Goal: Task Accomplishment & Management: Manage account settings

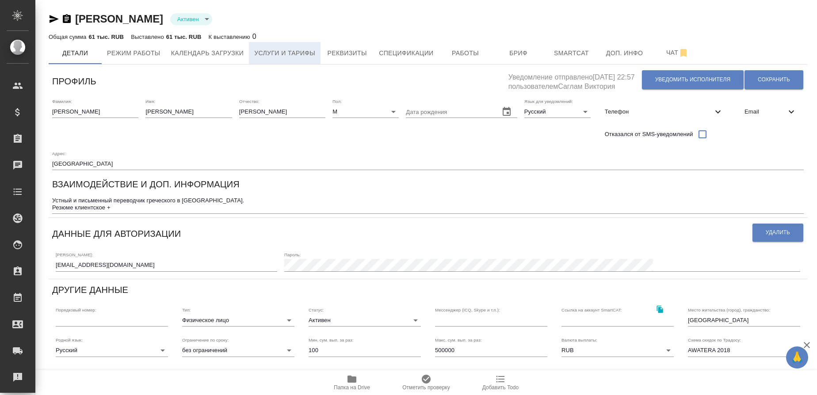
click at [263, 57] on span "Услуги и тарифы" at bounding box center [284, 53] width 61 height 11
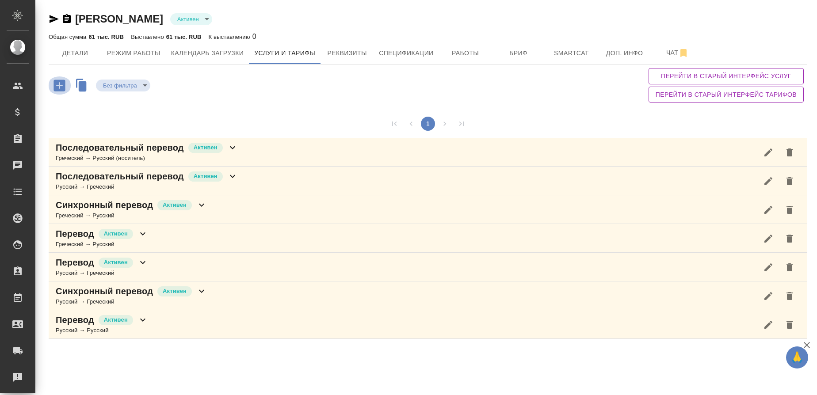
click at [66, 88] on icon "button" at bounding box center [59, 85] width 15 height 15
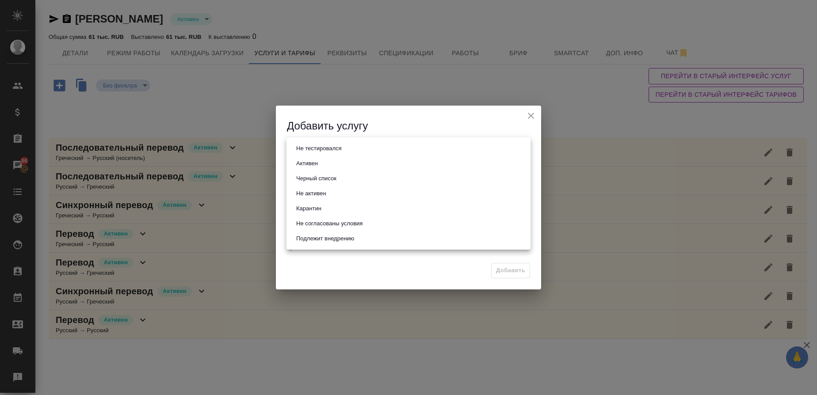
click at [308, 145] on body "🙏 .cls-1 fill:#fff; AWATERA Gusmanova [PERSON_NAME] Спецификации Заказы 86 Чаты…" at bounding box center [408, 197] width 817 height 395
click at [306, 157] on li "Активен" at bounding box center [408, 163] width 244 height 15
type input "active"
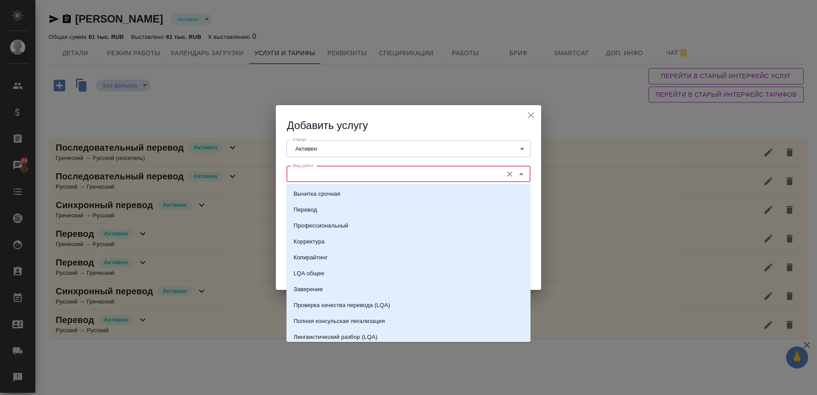
click at [304, 175] on input "Вид работ" at bounding box center [393, 174] width 209 height 11
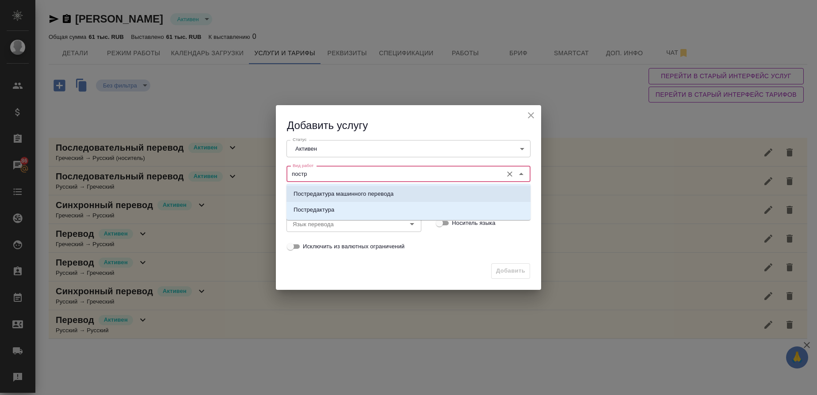
click at [321, 190] on p "Постредактура машинного перевода" at bounding box center [343, 194] width 100 height 9
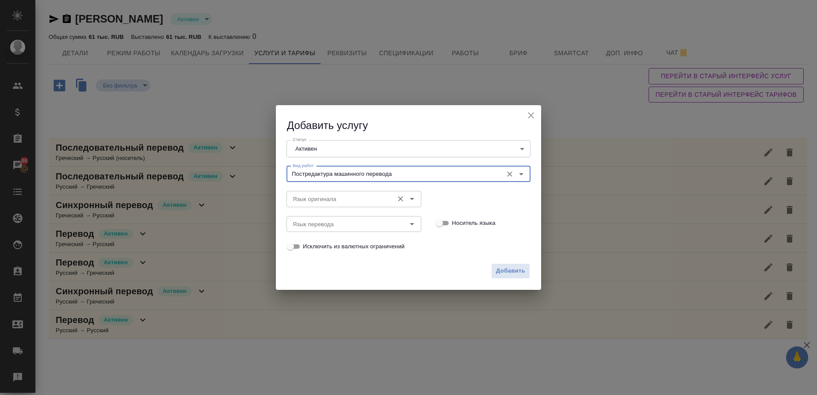
type input "Постредактура машинного перевода"
click at [323, 201] on input "Язык оригинала" at bounding box center [339, 199] width 100 height 11
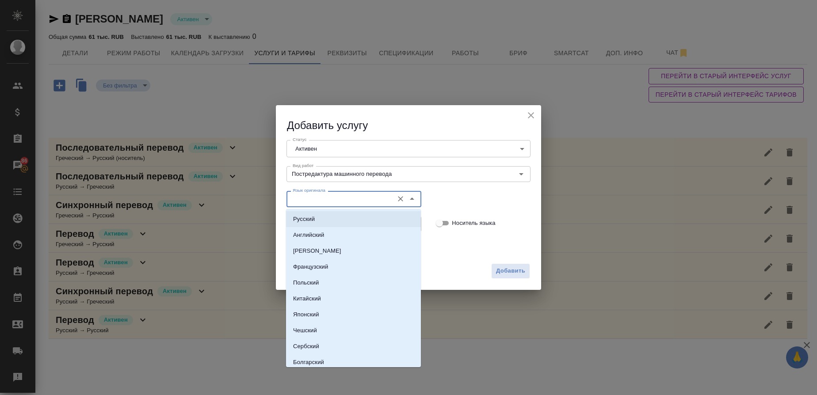
click at [309, 215] on p "Русский" at bounding box center [304, 219] width 22 height 9
type input "Русский"
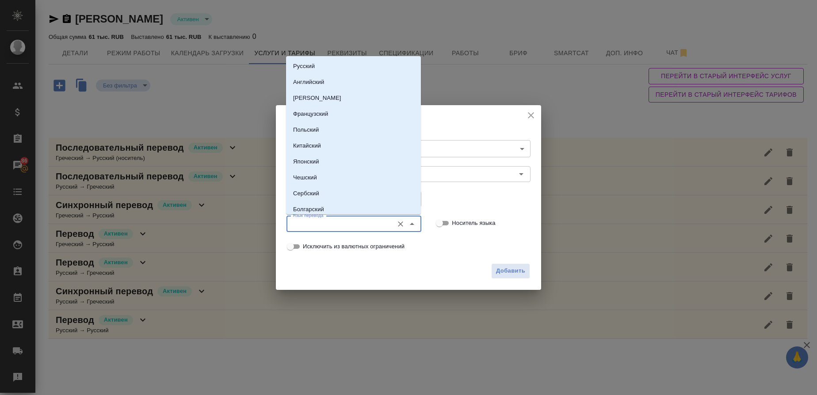
click at [308, 224] on input "Язык перевода" at bounding box center [339, 224] width 100 height 11
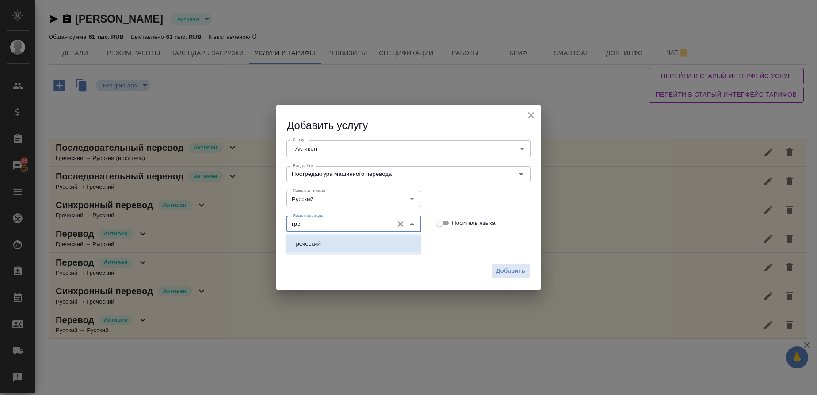
click at [310, 251] on li "Греческий" at bounding box center [353, 244] width 135 height 16
type input "Греческий"
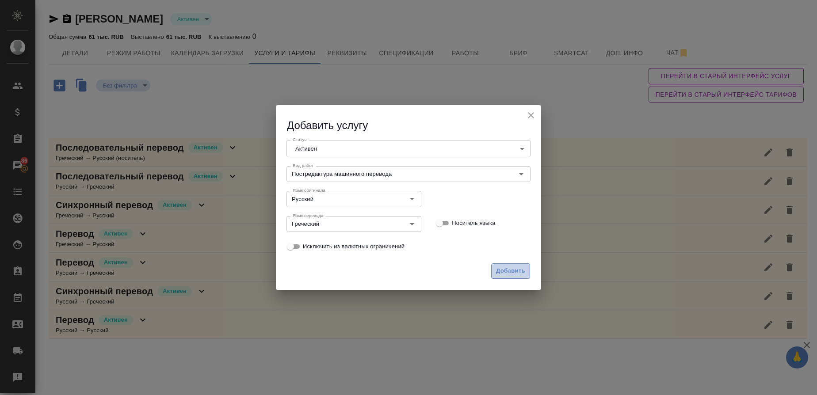
click at [498, 266] on span "Добавить" at bounding box center [510, 271] width 29 height 10
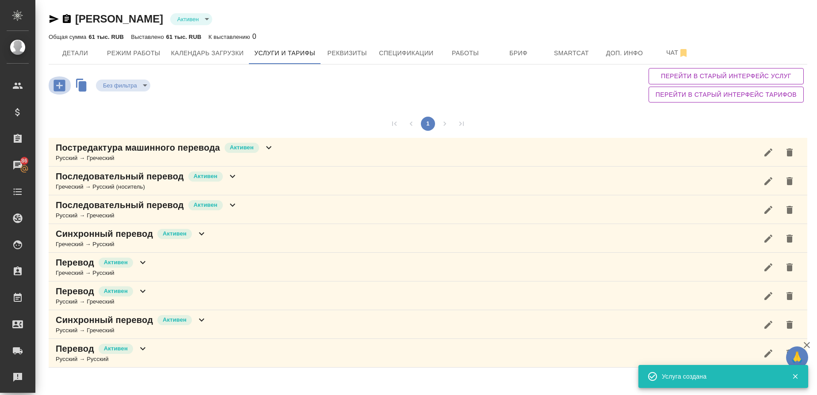
click at [63, 83] on icon "button" at bounding box center [58, 85] width 11 height 11
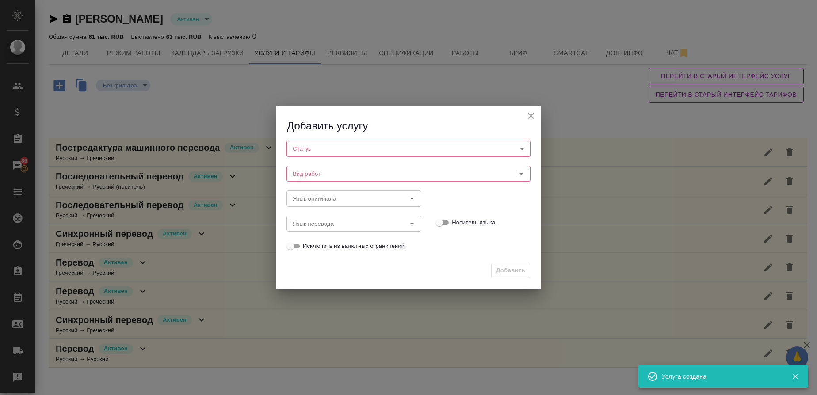
click at [309, 144] on body "🙏 .cls-1 fill:#fff; AWATERA Gusmanova Nailya Клиенты Спецификации Заказы 86 Чат…" at bounding box center [408, 197] width 817 height 395
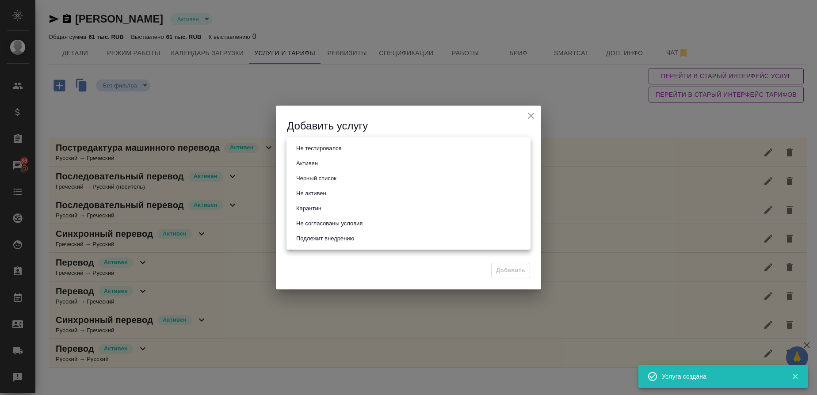
click at [309, 158] on li "Активен" at bounding box center [408, 163] width 244 height 15
type input "active"
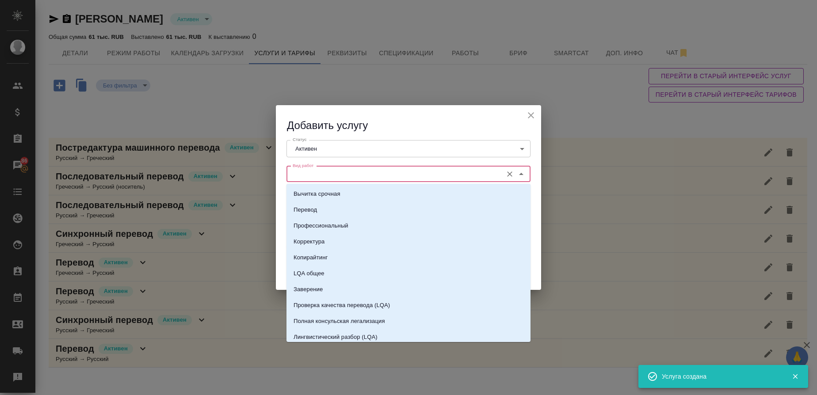
click at [307, 169] on input "Вид работ" at bounding box center [393, 174] width 209 height 11
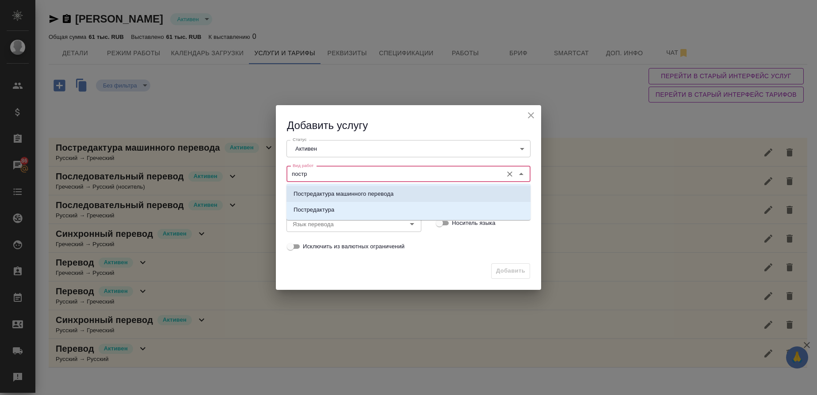
click at [316, 192] on p "Постредактура машинного перевода" at bounding box center [343, 194] width 100 height 9
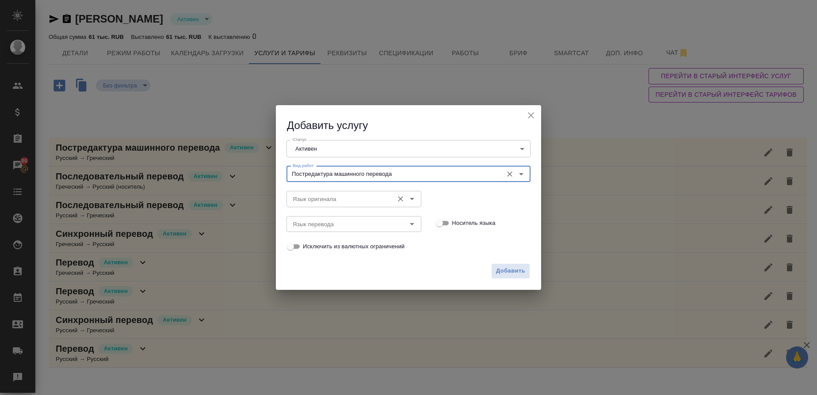
type input "Постредактура машинного перевода"
click at [313, 199] on input "Язык оригинала" at bounding box center [339, 199] width 100 height 11
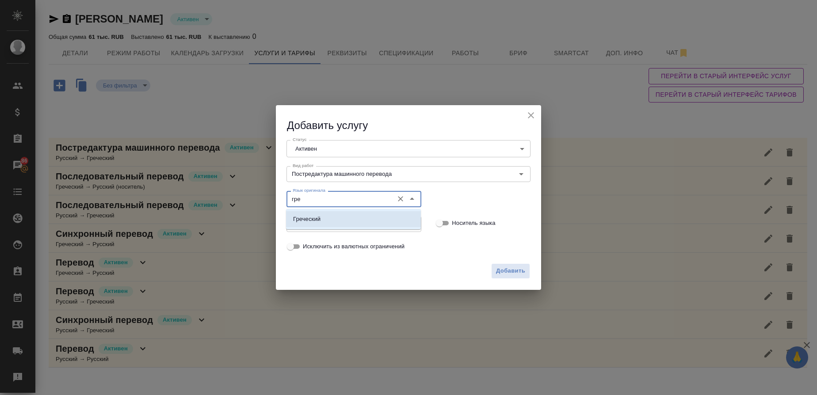
click at [317, 224] on li "Греческий" at bounding box center [353, 219] width 135 height 16
type input "Греческий"
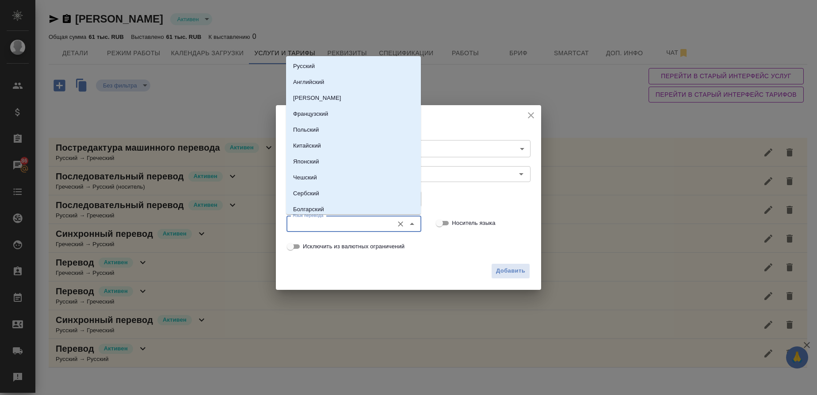
click at [317, 224] on input "Язык перевода" at bounding box center [339, 224] width 100 height 11
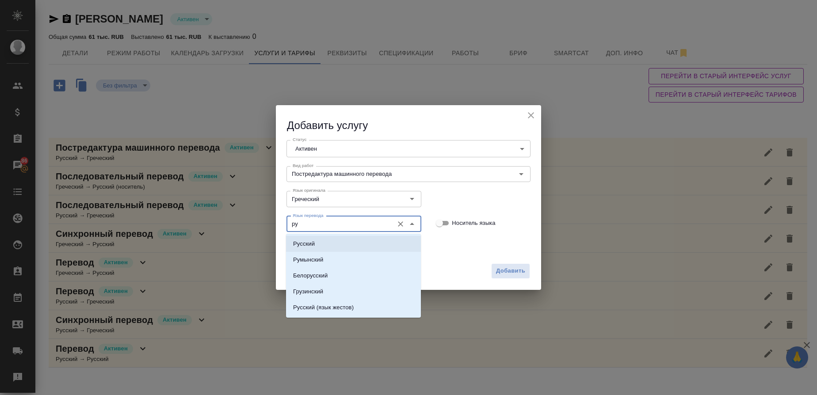
click at [308, 247] on p "Русский" at bounding box center [304, 244] width 22 height 9
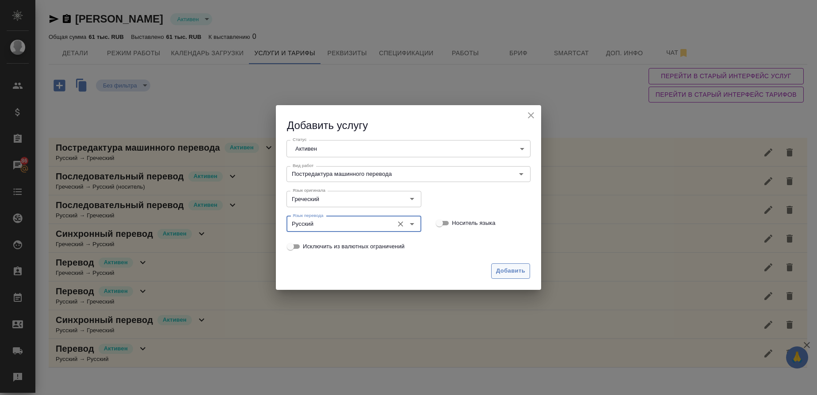
type input "Русский"
click at [513, 269] on span "Добавить" at bounding box center [510, 271] width 29 height 10
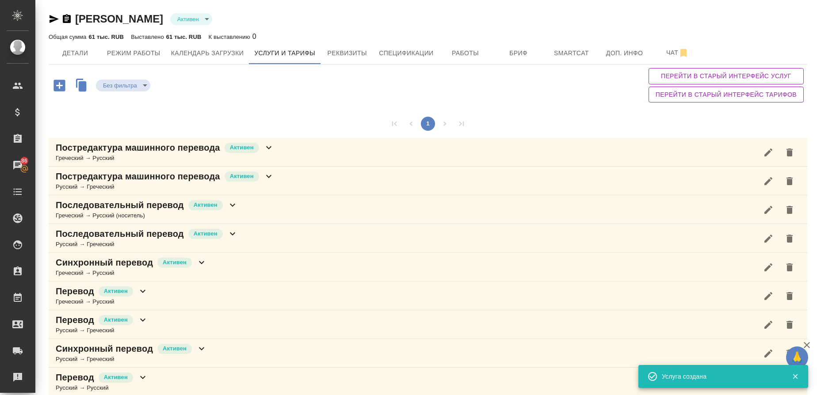
click at [78, 297] on p "Перевод" at bounding box center [75, 291] width 38 height 12
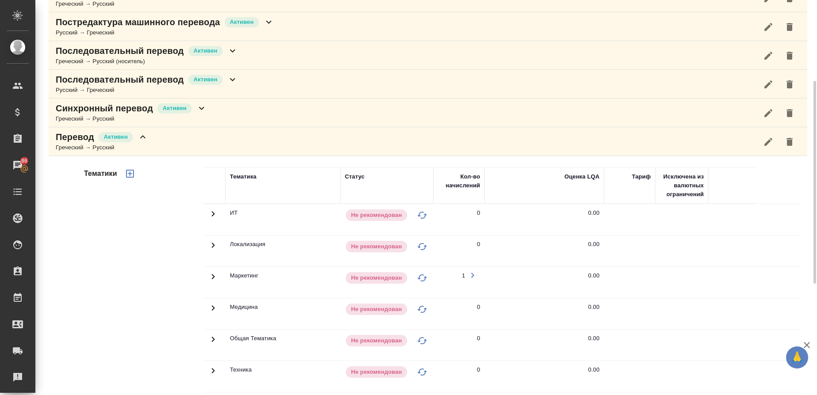
scroll to position [154, 0]
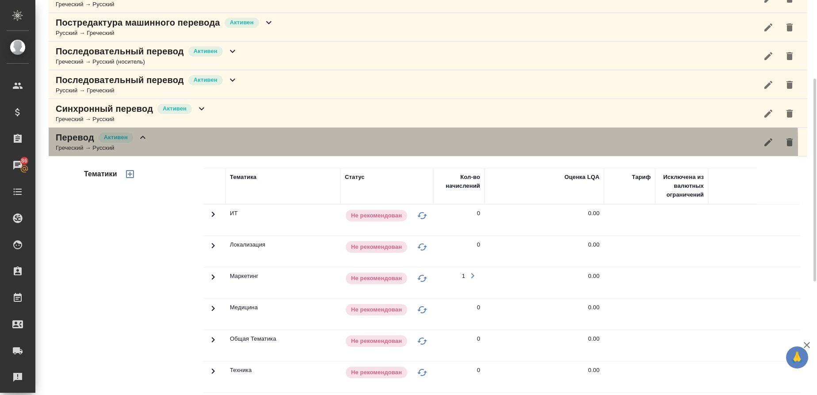
click at [73, 148] on div "Греческий → Русский" at bounding box center [102, 148] width 92 height 9
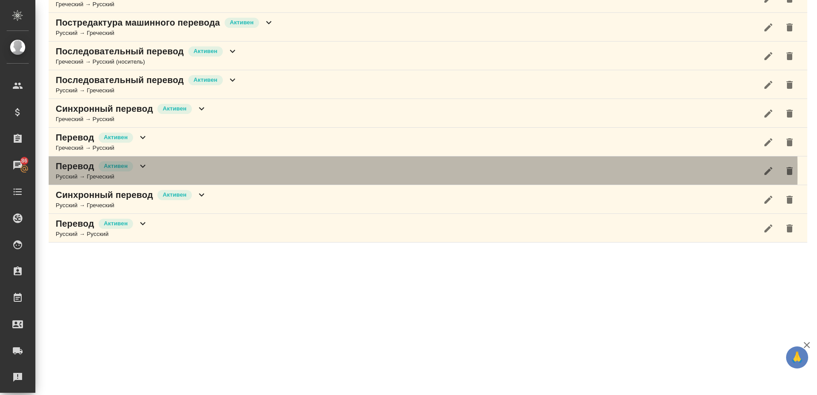
click at [71, 171] on p "Перевод" at bounding box center [75, 166] width 38 height 12
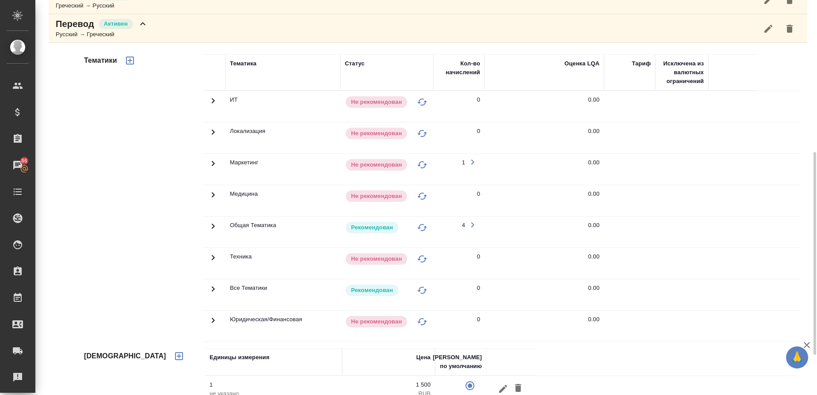
scroll to position [299, 0]
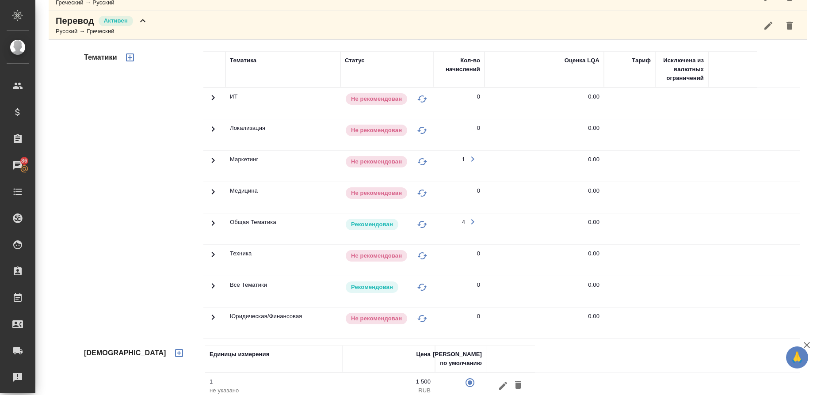
click at [65, 25] on p "Перевод" at bounding box center [75, 21] width 38 height 12
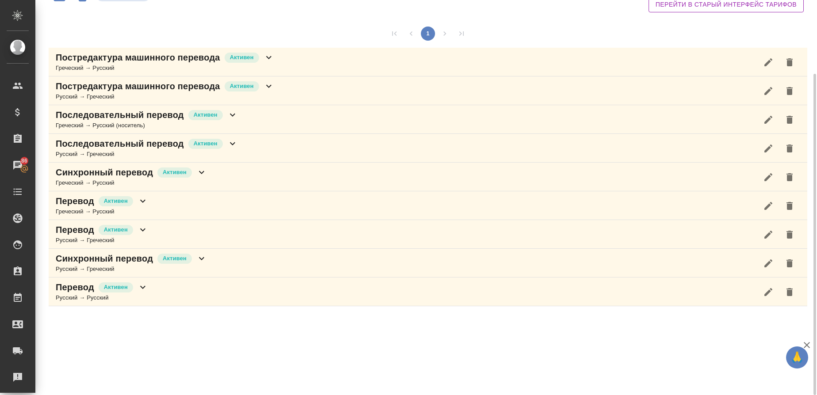
scroll to position [0, 0]
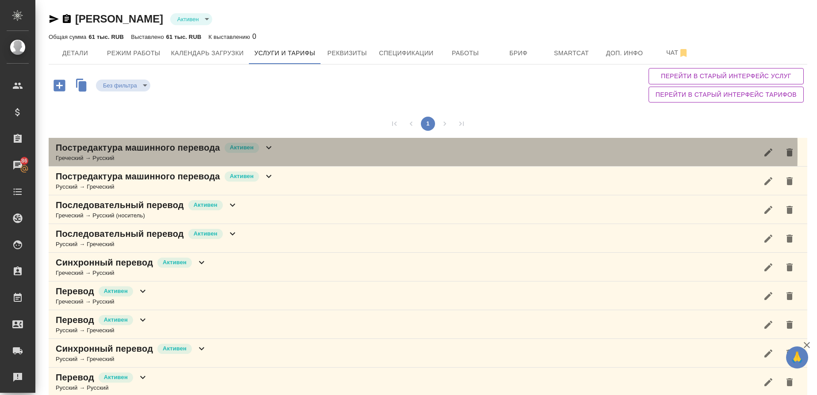
click at [87, 151] on p "Постредактура машинного перевода" at bounding box center [138, 147] width 164 height 12
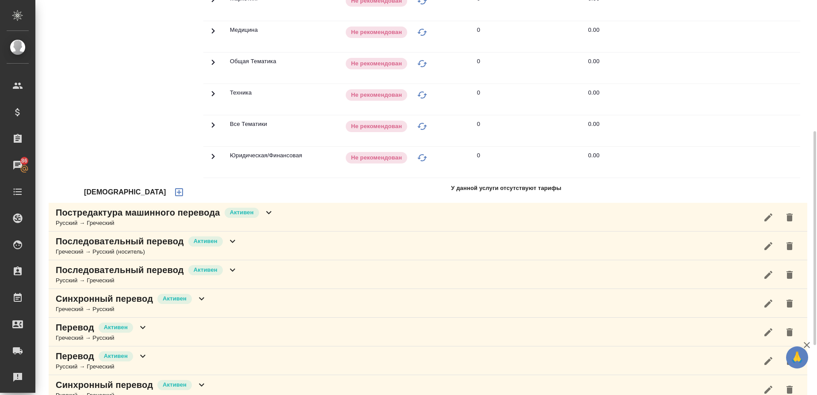
scroll to position [334, 0]
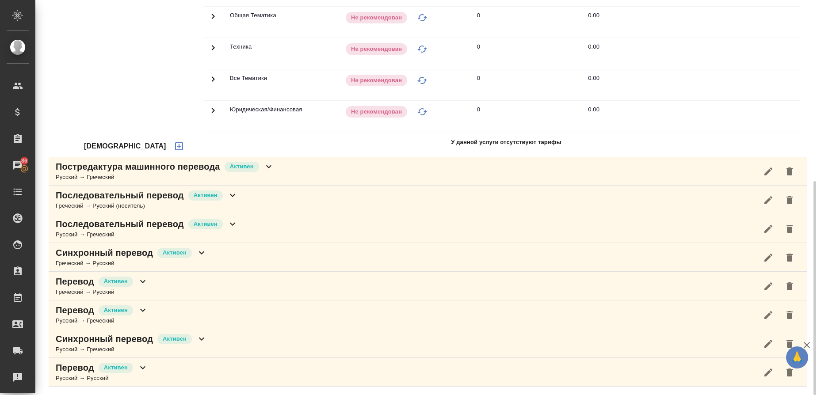
click at [175, 142] on icon "button" at bounding box center [179, 146] width 8 height 8
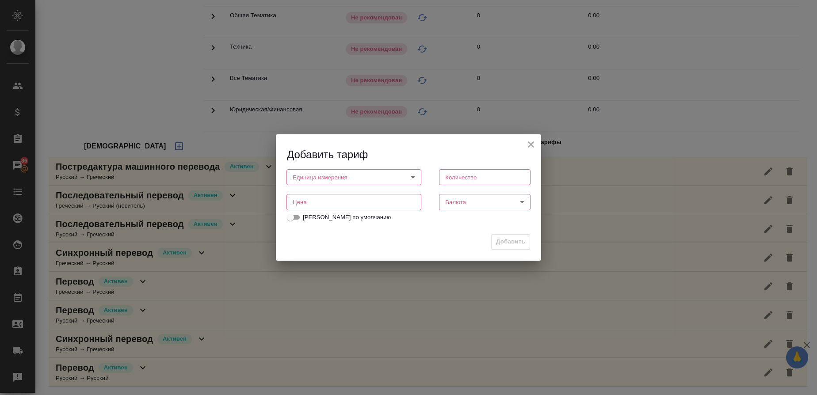
click at [314, 172] on body "🙏 .cls-1 fill:#fff; AWATERA Gusmanova Nailya Клиенты Спецификации Заказы 86 Чат…" at bounding box center [408, 197] width 817 height 395
click at [309, 207] on button "слово" at bounding box center [303, 207] width 21 height 10
type input "5a8b1489cc6b4906c91bfd90"
type input "1"
click at [376, 206] on input "number" at bounding box center [353, 202] width 135 height 16
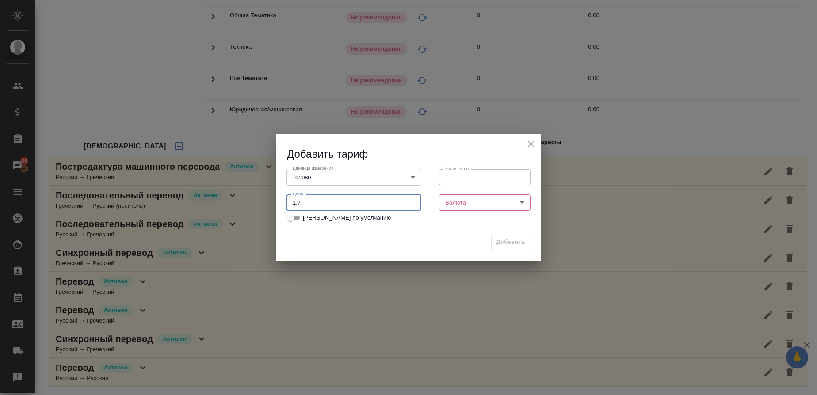
type input "1.7"
click at [453, 202] on body "🙏 .cls-1 fill:#fff; AWATERA Gusmanova Nailya Клиенты Спецификации Заказы 86 Чат…" at bounding box center [408, 197] width 817 height 395
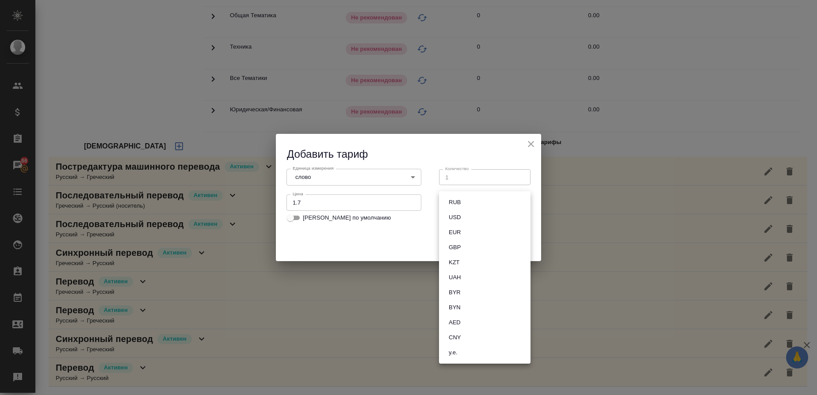
click at [455, 202] on button "RUB" at bounding box center [454, 203] width 17 height 10
type input "RUB"
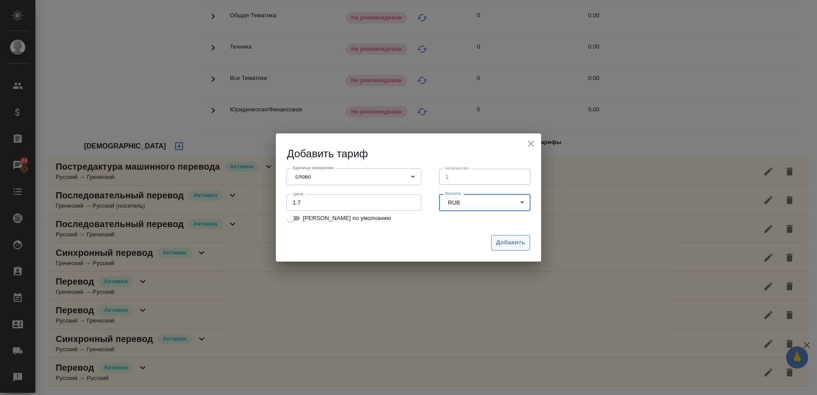
click at [503, 237] on button "Добавить" at bounding box center [510, 242] width 39 height 15
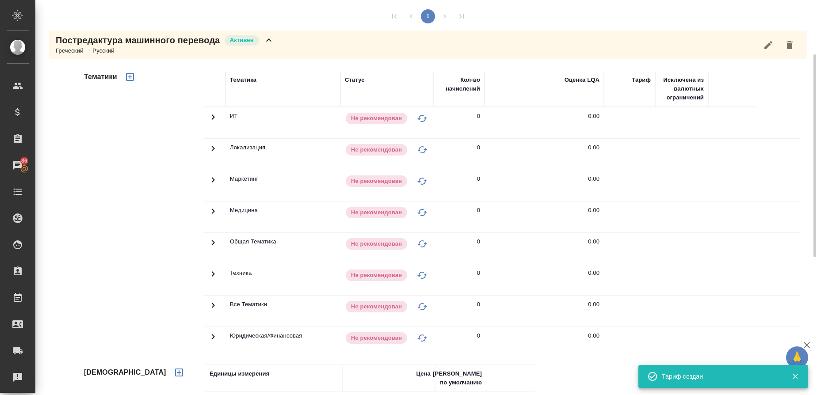
scroll to position [107, 0]
click at [130, 75] on icon "button" at bounding box center [130, 77] width 11 height 11
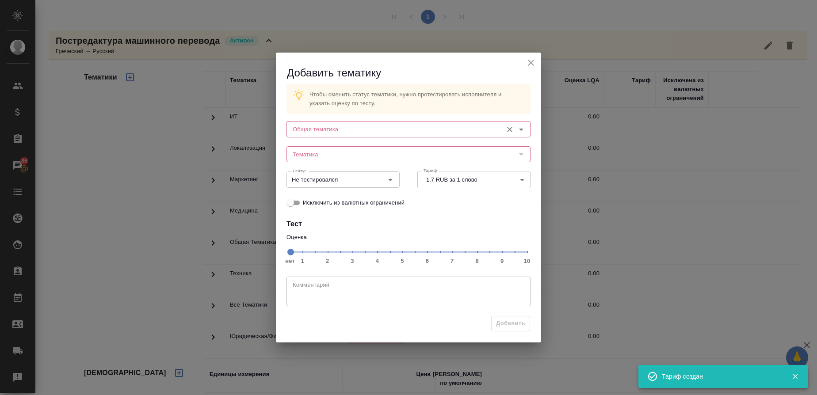
click at [333, 129] on input "Общая тематика" at bounding box center [393, 129] width 209 height 11
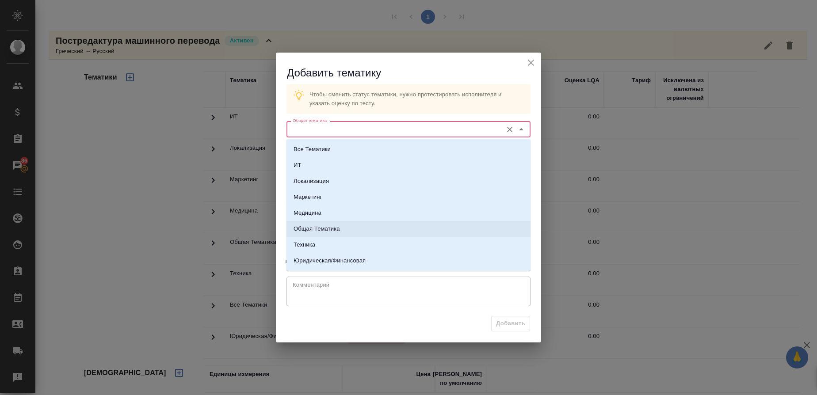
click at [339, 234] on li "Общая Тематика" at bounding box center [408, 229] width 244 height 16
type input "Общая Тематика"
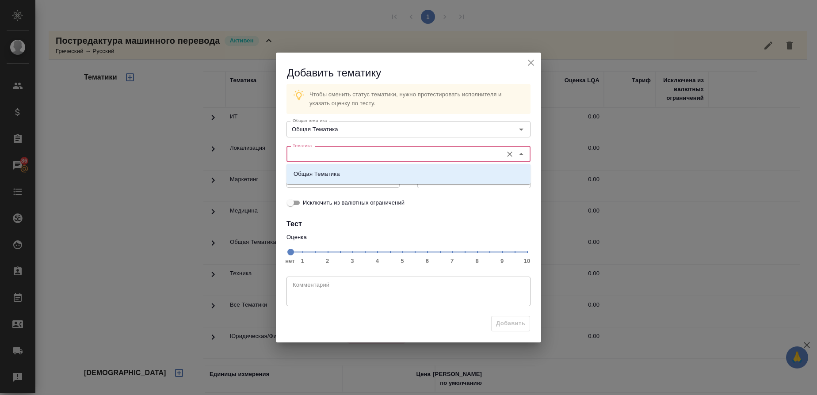
click at [314, 151] on input "Тематика" at bounding box center [393, 154] width 209 height 11
click at [314, 179] on li "Общая Тематика" at bounding box center [408, 174] width 244 height 16
type input "Общая Тематика"
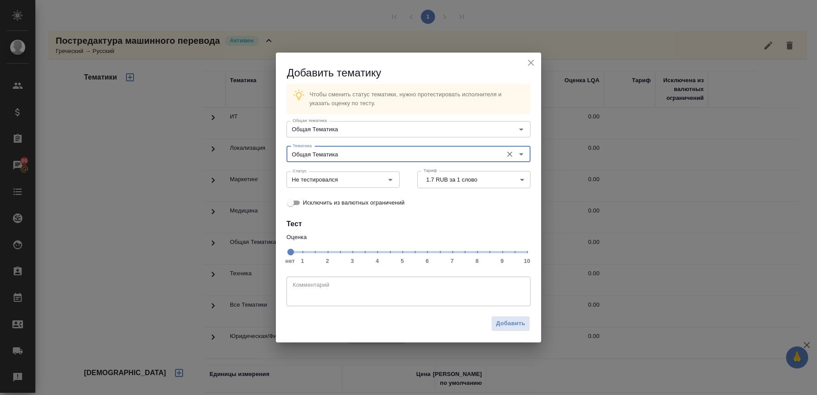
click at [466, 254] on span "нет 1 2 3 4 5 6 7 8 9 10" at bounding box center [408, 251] width 237 height 12
click at [392, 180] on icon "Open" at bounding box center [390, 180] width 11 height 11
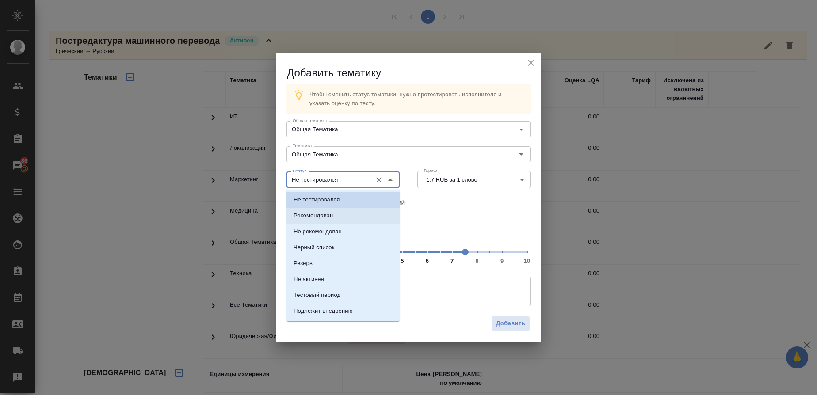
click at [339, 212] on li "Рекомендован" at bounding box center [342, 216] width 113 height 16
type input "Рекомендован"
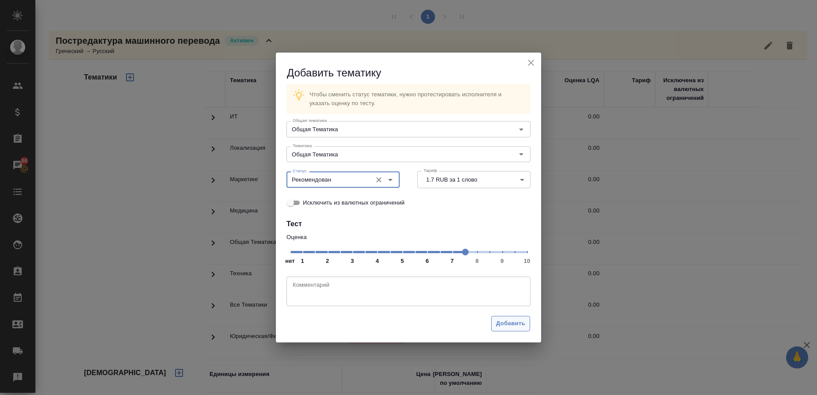
click at [502, 320] on span "Добавить" at bounding box center [510, 324] width 29 height 10
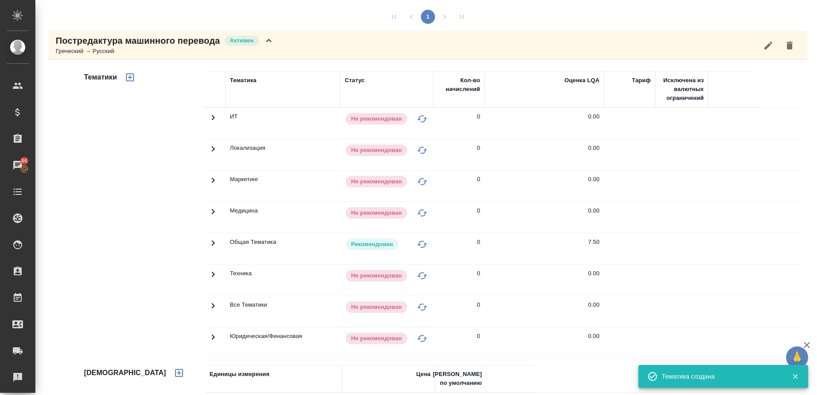
click at [157, 49] on div "Греческий → Русский" at bounding box center [165, 51] width 218 height 9
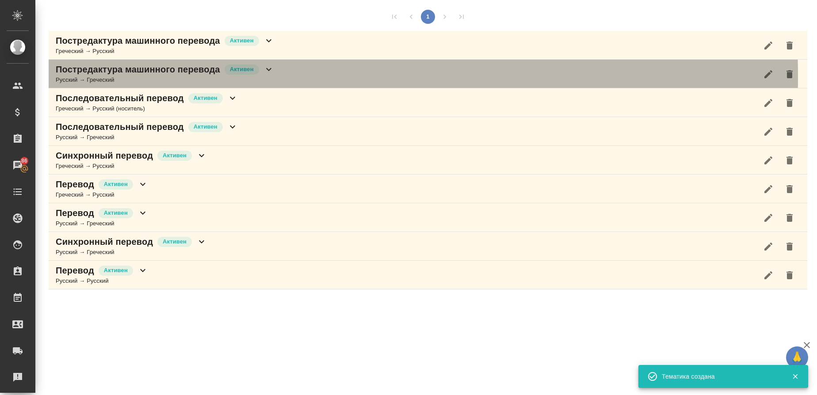
click at [115, 77] on div "Русский → Греческий" at bounding box center [165, 80] width 218 height 9
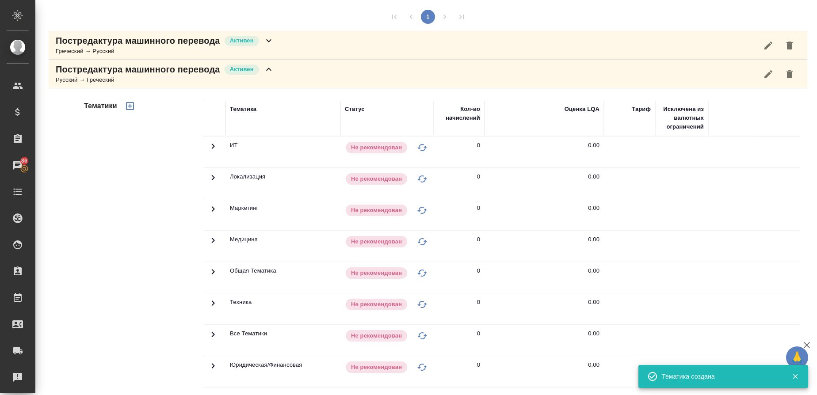
scroll to position [334, 0]
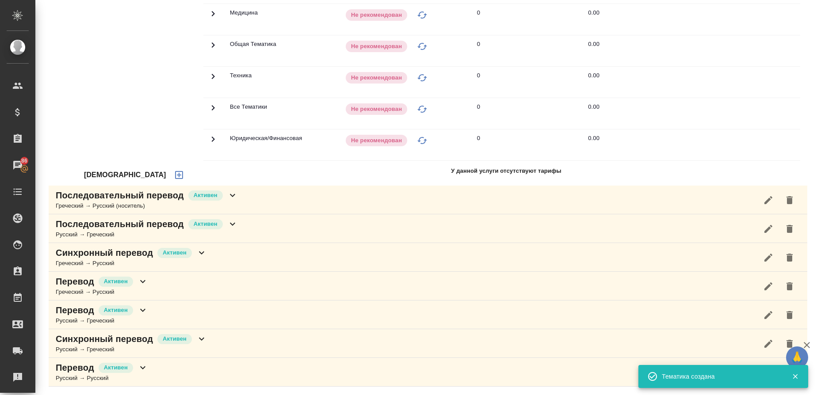
click at [174, 178] on icon "button" at bounding box center [179, 175] width 11 height 11
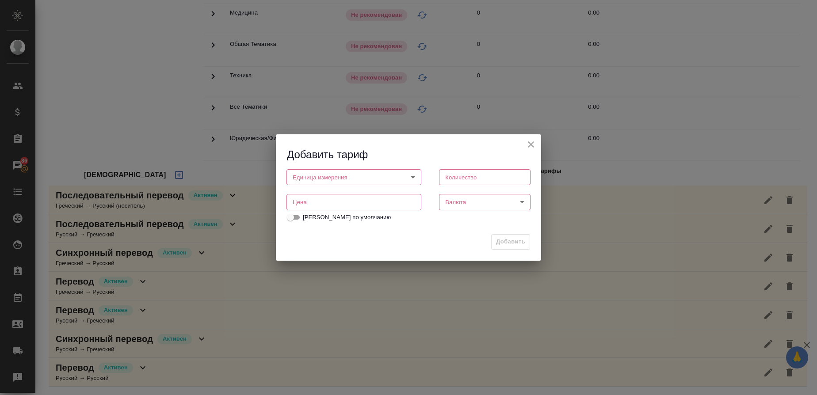
click at [315, 175] on body "🙏 .cls-1 fill:#fff; AWATERA Gusmanova Nailya Клиенты Спецификации Заказы 86 Чат…" at bounding box center [408, 197] width 817 height 395
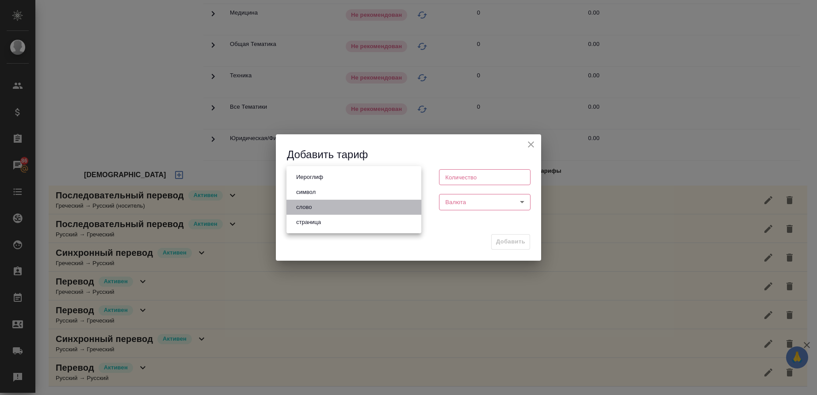
click at [315, 204] on li "слово" at bounding box center [353, 207] width 135 height 15
type input "5a8b1489cc6b4906c91bfd90"
type input "1"
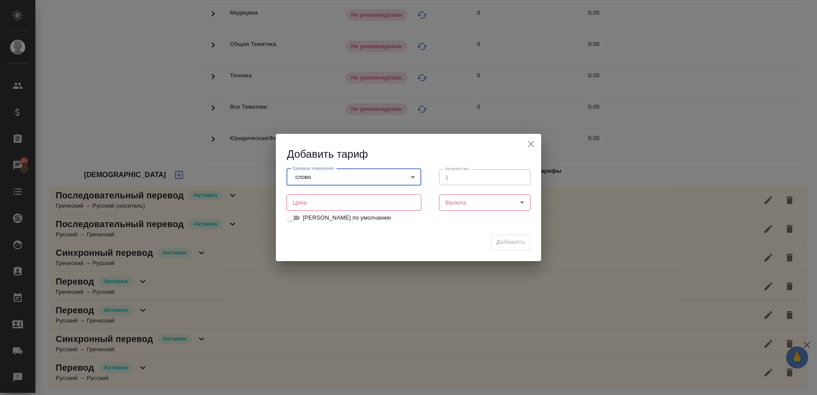
click at [356, 208] on input "number" at bounding box center [353, 202] width 135 height 16
type input "1.7"
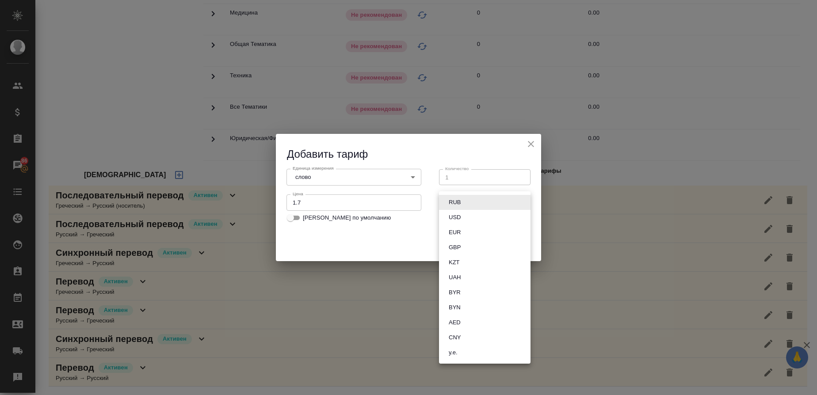
click at [465, 202] on body "🙏 .cls-1 fill:#fff; AWATERA Gusmanova Nailya Клиенты Спецификации Заказы 86 Чат…" at bounding box center [408, 197] width 817 height 395
click at [462, 201] on button "RUB" at bounding box center [454, 203] width 17 height 10
type input "RUB"
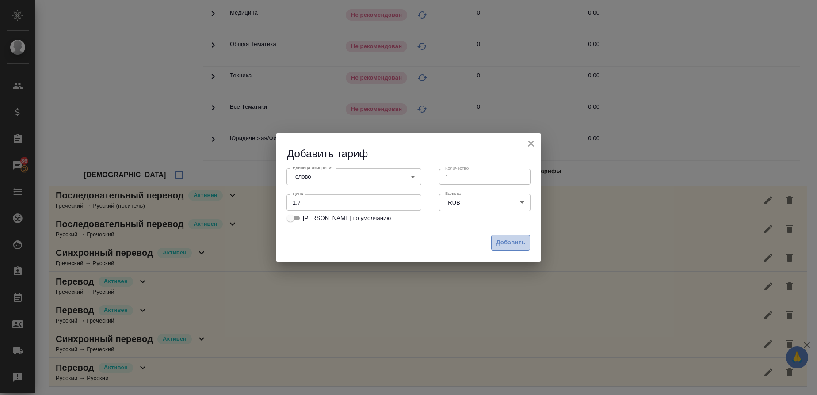
click at [504, 238] on span "Добавить" at bounding box center [510, 243] width 29 height 10
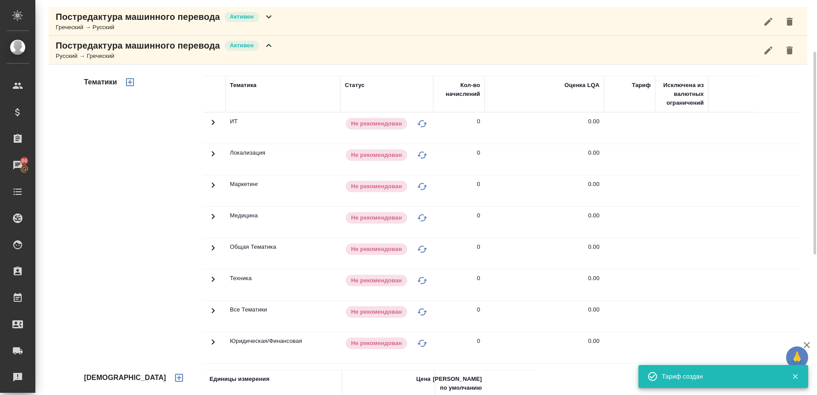
scroll to position [121, 0]
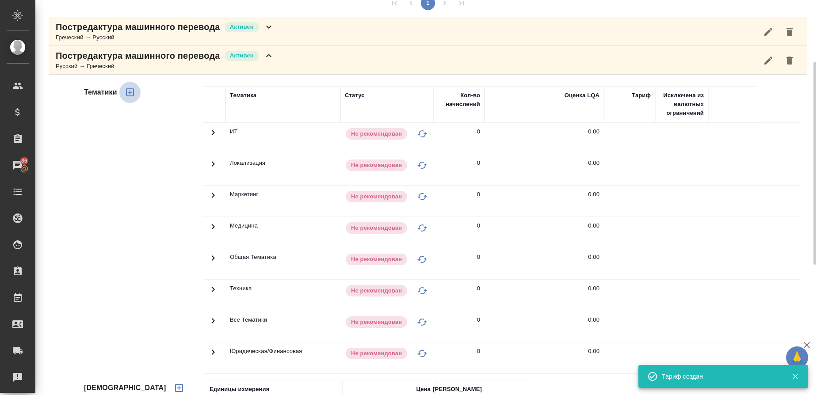
click at [128, 95] on icon "button" at bounding box center [130, 92] width 11 height 11
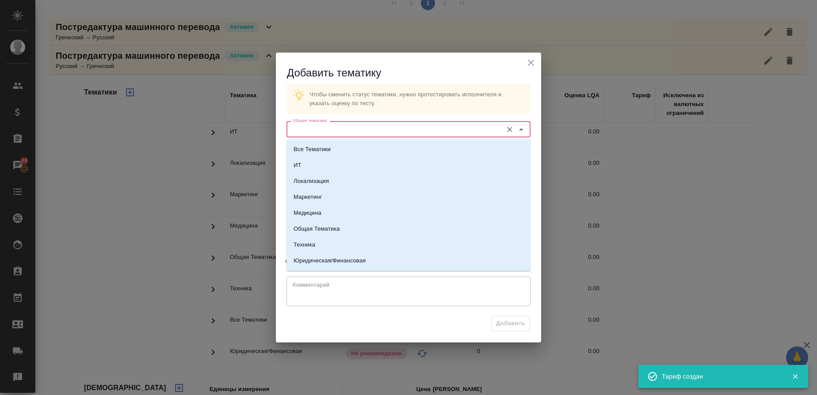
click at [355, 128] on input "Общая тематика" at bounding box center [393, 129] width 209 height 11
click at [335, 228] on p "Общая Тематика" at bounding box center [316, 229] width 46 height 9
type input "Общая Тематика"
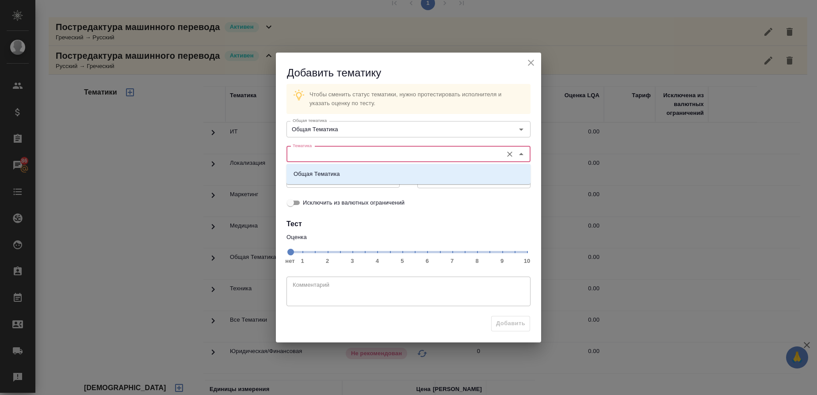
click at [313, 153] on input "Тематика" at bounding box center [393, 154] width 209 height 11
click at [312, 180] on li "Общая Тематика" at bounding box center [408, 174] width 244 height 16
type input "Общая Тематика"
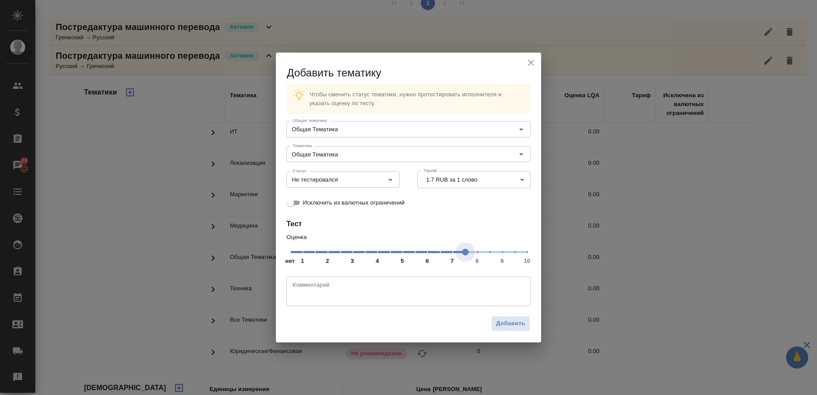
click at [461, 253] on span "нет 1 2 3 4 5 6 7 8 9 10" at bounding box center [408, 251] width 237 height 12
click at [392, 180] on icon "Open" at bounding box center [390, 180] width 11 height 11
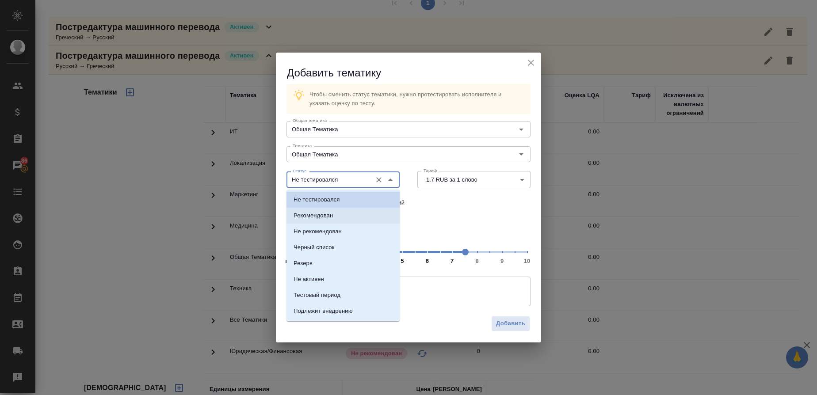
click at [345, 214] on li "Рекомендован" at bounding box center [342, 216] width 113 height 16
type input "Рекомендован"
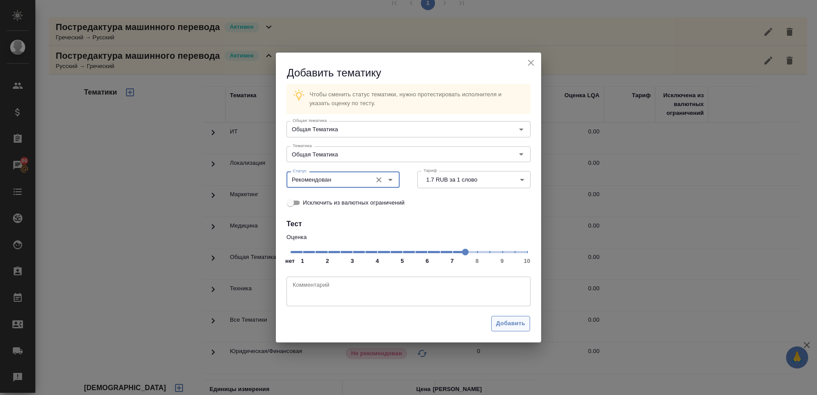
click at [519, 328] on span "Добавить" at bounding box center [510, 324] width 29 height 10
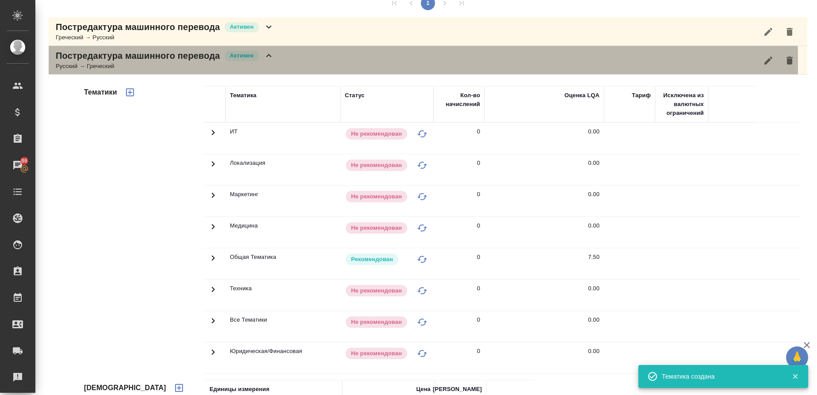
click at [129, 64] on div "Русский → Греческий" at bounding box center [165, 66] width 218 height 9
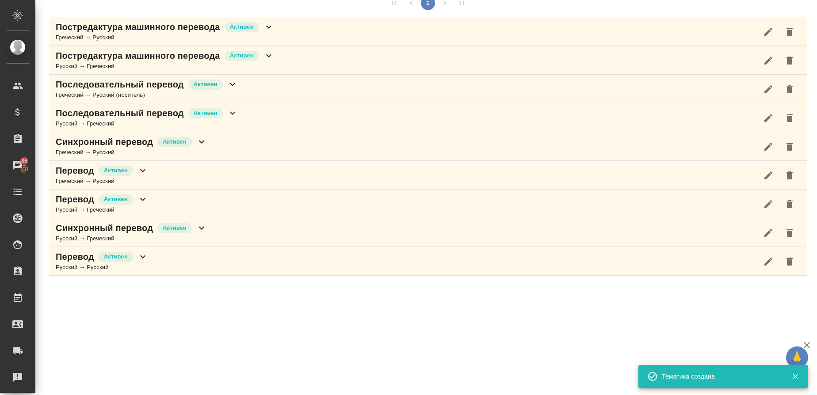
scroll to position [0, 0]
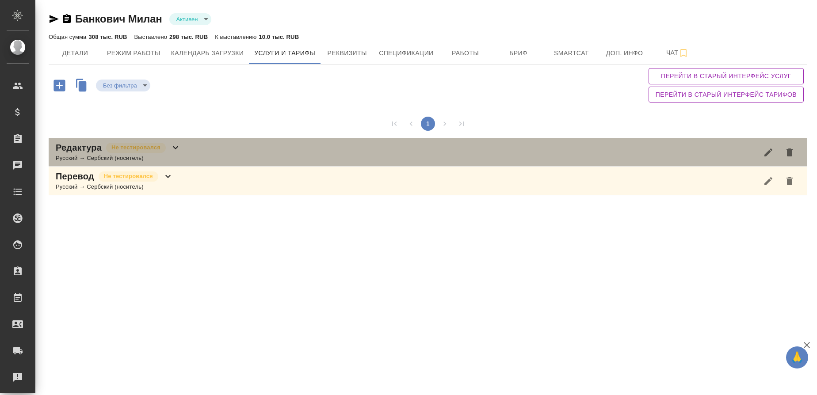
click at [76, 147] on p "Редактура" at bounding box center [79, 147] width 46 height 12
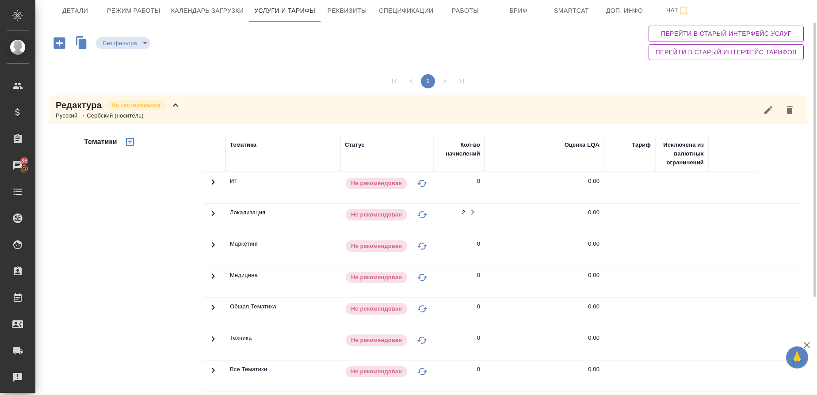
scroll to position [38, 0]
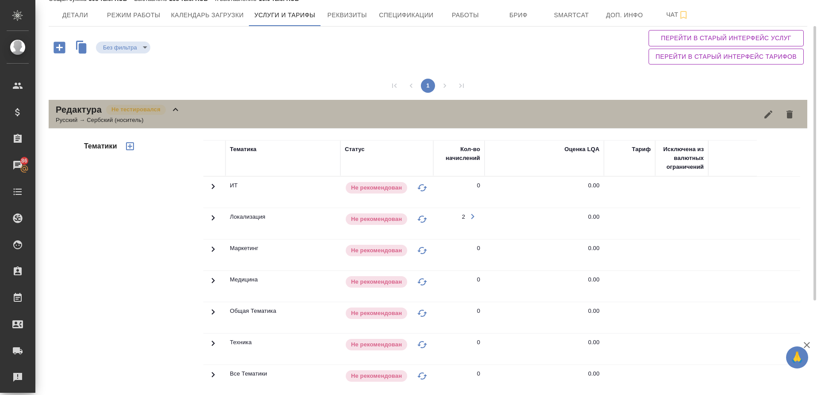
click at [80, 111] on p "Редактура" at bounding box center [79, 109] width 46 height 12
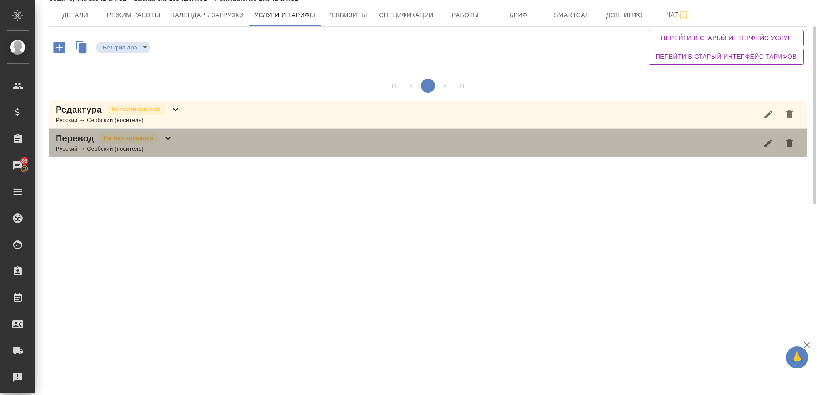
click at [84, 148] on div "Русский → Сербский (носитель)" at bounding box center [115, 149] width 118 height 9
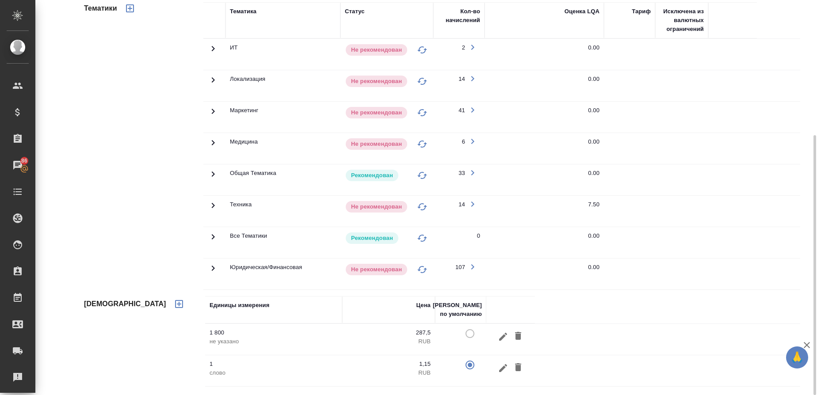
scroll to position [0, 0]
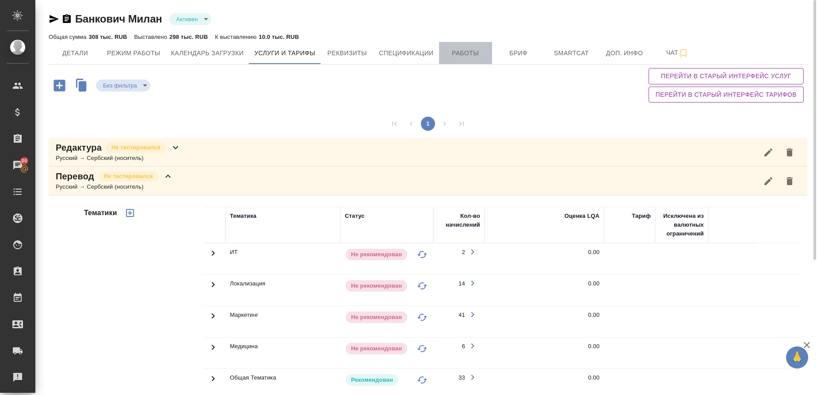
click at [464, 54] on span "Работы" at bounding box center [465, 53] width 42 height 11
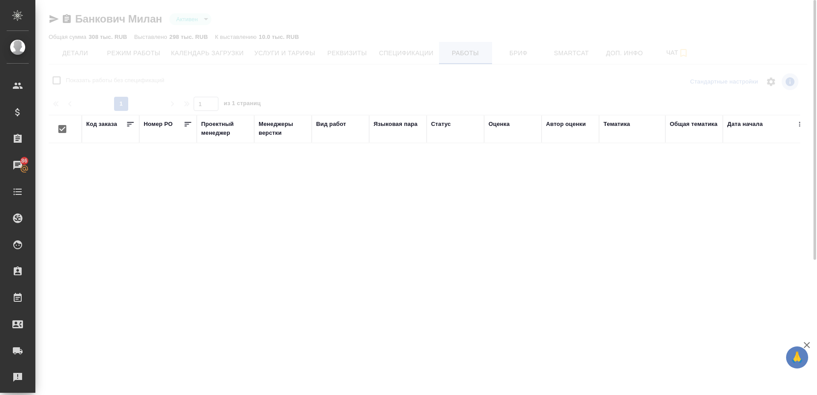
checkbox input "false"
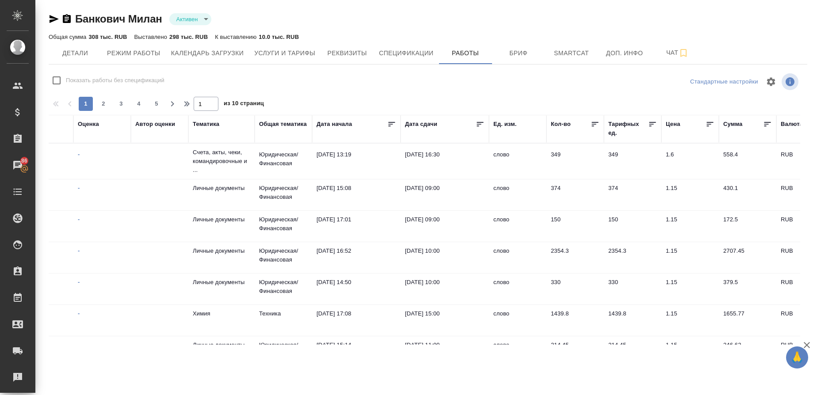
scroll to position [0, 570]
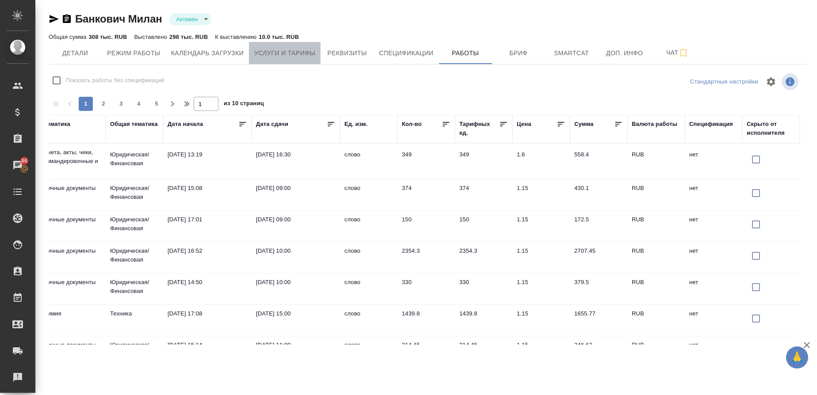
click at [305, 53] on span "Услуги и тарифы" at bounding box center [284, 53] width 61 height 11
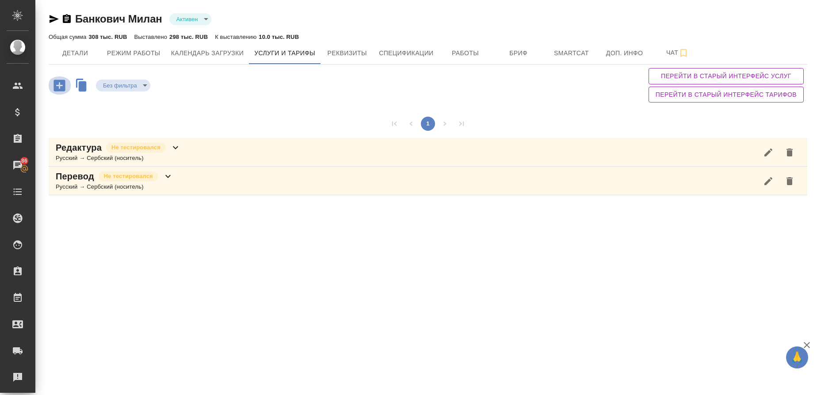
click at [57, 81] on icon "button" at bounding box center [58, 85] width 11 height 11
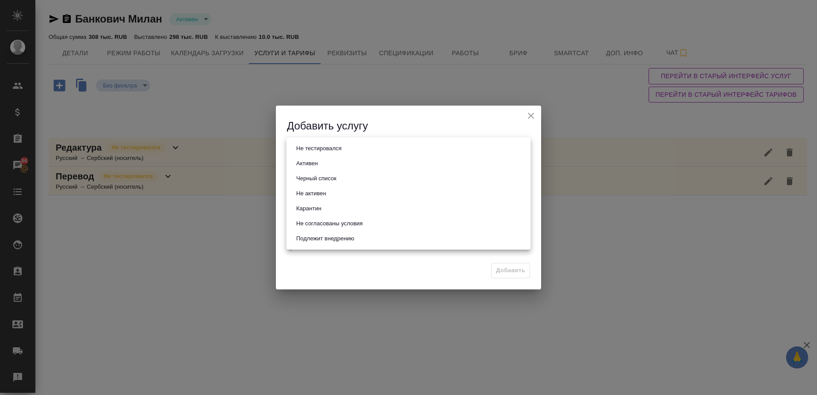
click at [308, 148] on body "🙏 .cls-1 fill:#fff; AWATERA [PERSON_NAME] Спецификации Заказы 86 Чаты Todo Прое…" at bounding box center [408, 197] width 817 height 395
click at [307, 158] on li "Активен" at bounding box center [408, 163] width 244 height 15
type input "active"
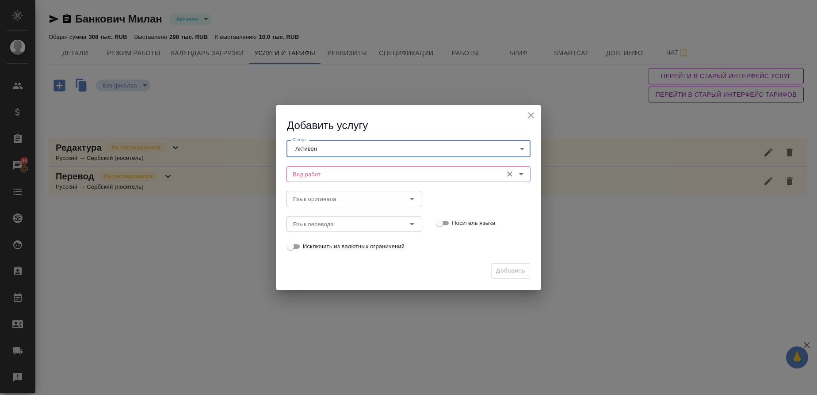
click at [306, 176] on input "Вид работ" at bounding box center [393, 174] width 209 height 11
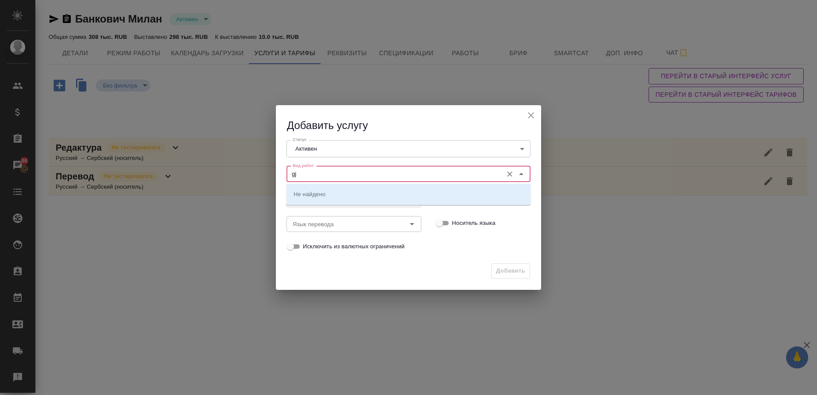
type input "g"
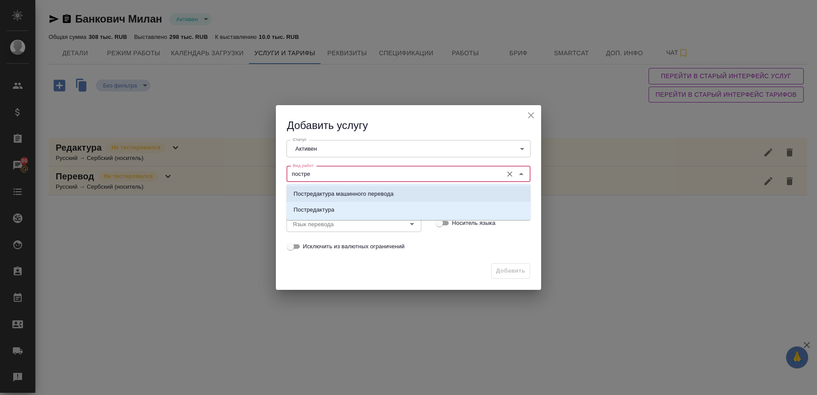
click at [320, 192] on p "Постредактура машинного перевода" at bounding box center [343, 194] width 100 height 9
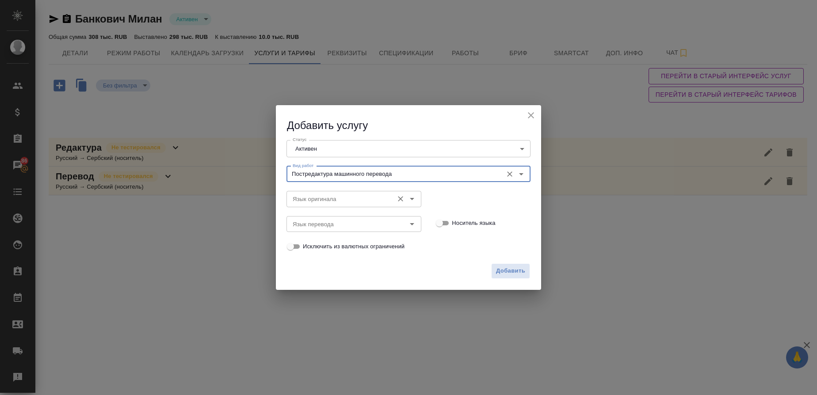
type input "Постредактура машинного перевода"
click at [320, 195] on input "Язык оригинала" at bounding box center [339, 199] width 100 height 11
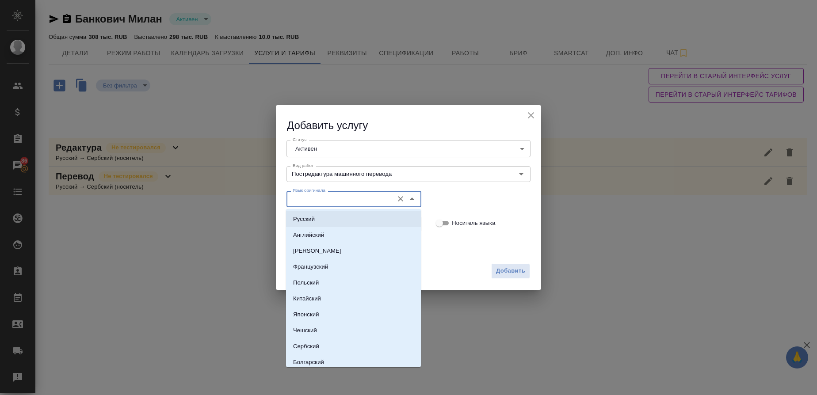
click at [312, 218] on p "Русский" at bounding box center [304, 219] width 22 height 9
type input "Русский"
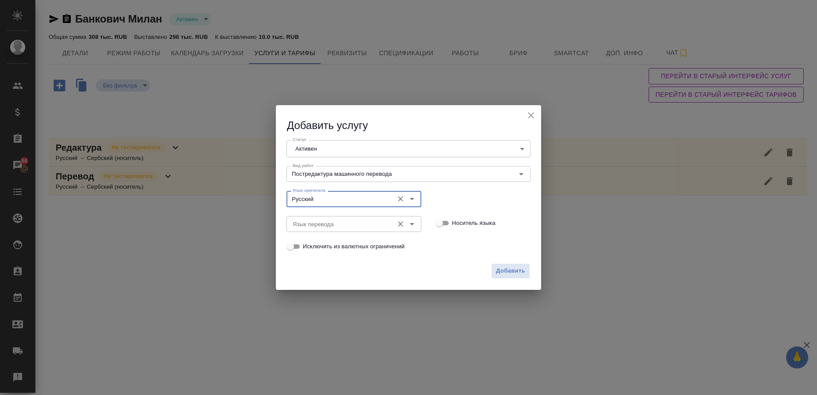
click at [309, 226] on input "Язык перевода" at bounding box center [339, 224] width 100 height 11
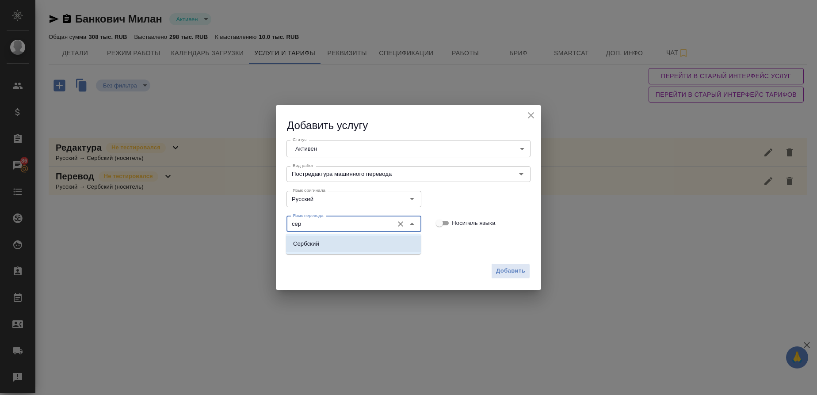
click at [310, 245] on p "Сербский" at bounding box center [306, 244] width 26 height 9
type input "Сербский"
click at [447, 221] on input "Носитель языка" at bounding box center [439, 223] width 32 height 11
checkbox input "true"
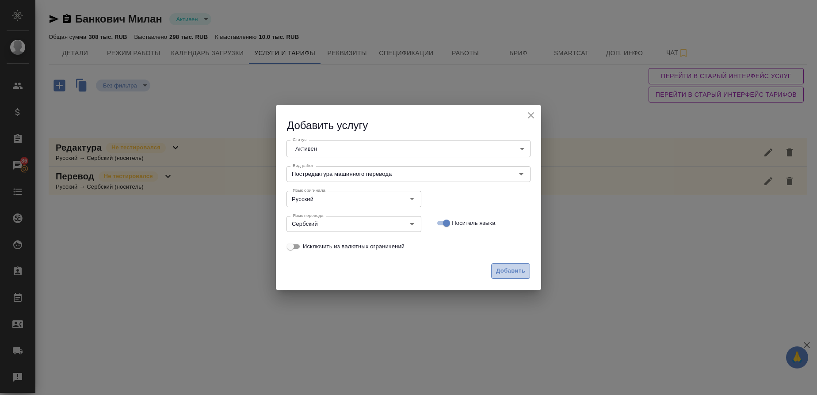
click at [501, 271] on span "Добавить" at bounding box center [510, 271] width 29 height 10
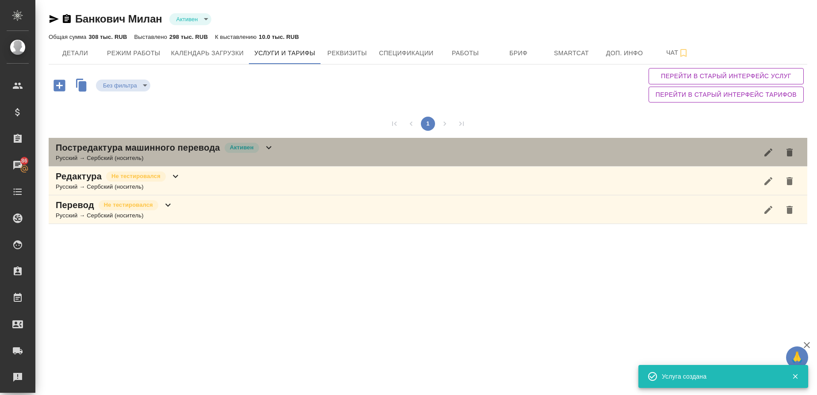
click at [91, 150] on p "Постредактура машинного перевода" at bounding box center [138, 147] width 164 height 12
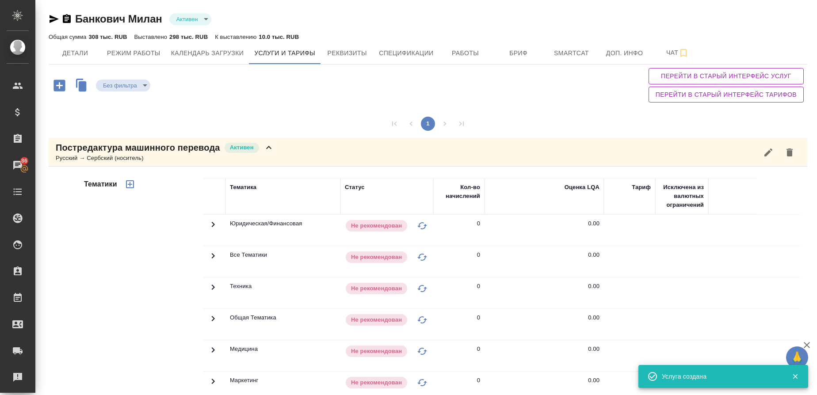
click at [64, 156] on div "Русский → Сербский (носитель)" at bounding box center [165, 158] width 218 height 9
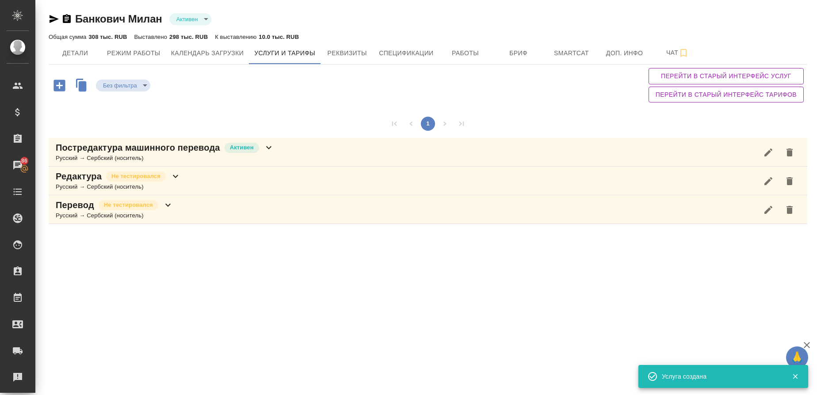
click at [76, 207] on p "Перевод" at bounding box center [75, 205] width 38 height 12
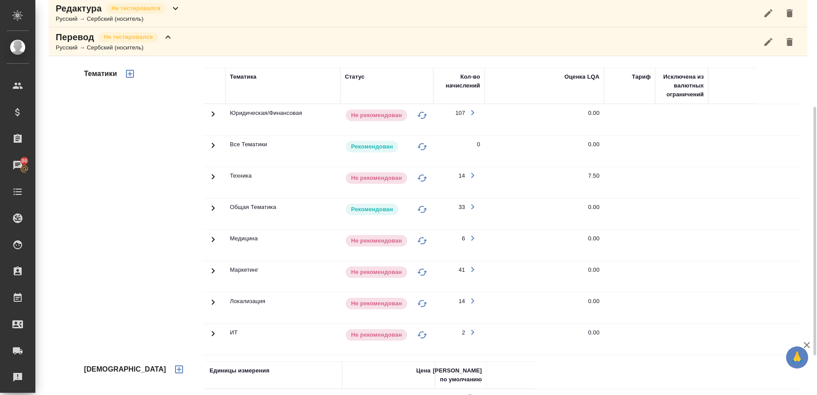
scroll to position [169, 0]
click at [213, 118] on icon at bounding box center [213, 113] width 11 height 11
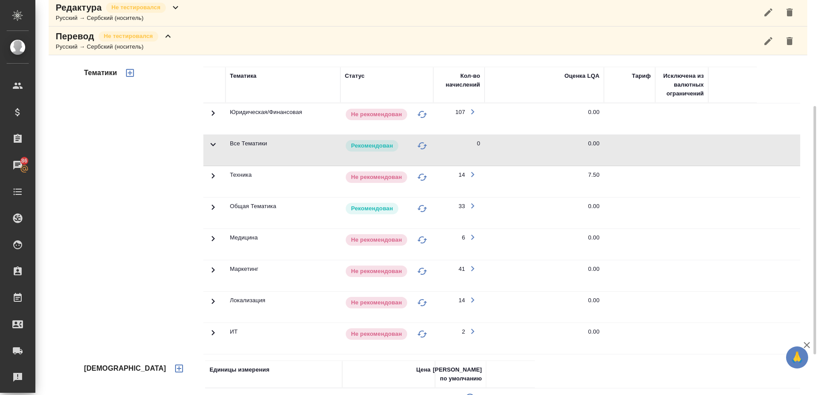
click at [213, 118] on icon at bounding box center [213, 113] width 11 height 11
click at [213, 116] on icon at bounding box center [213, 112] width 3 height 5
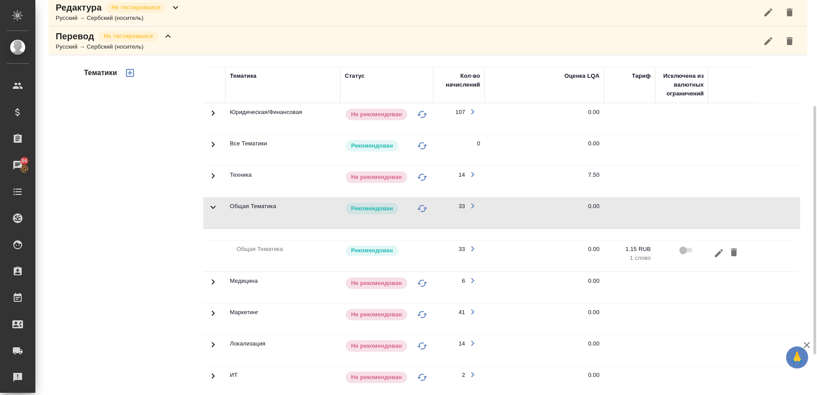
click at [213, 116] on icon at bounding box center [213, 112] width 3 height 5
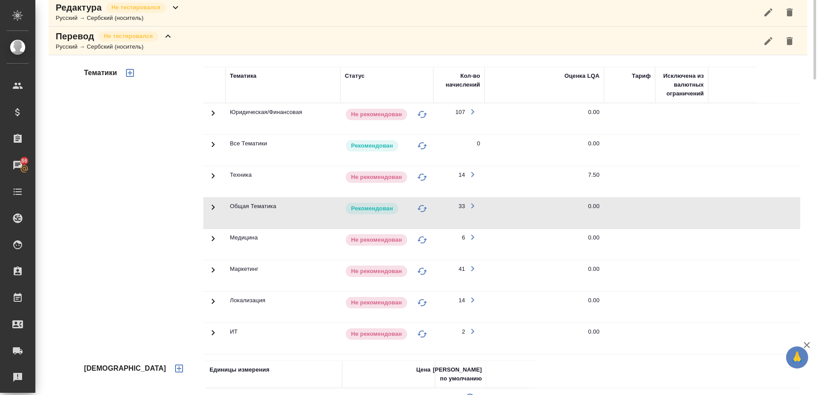
scroll to position [0, 0]
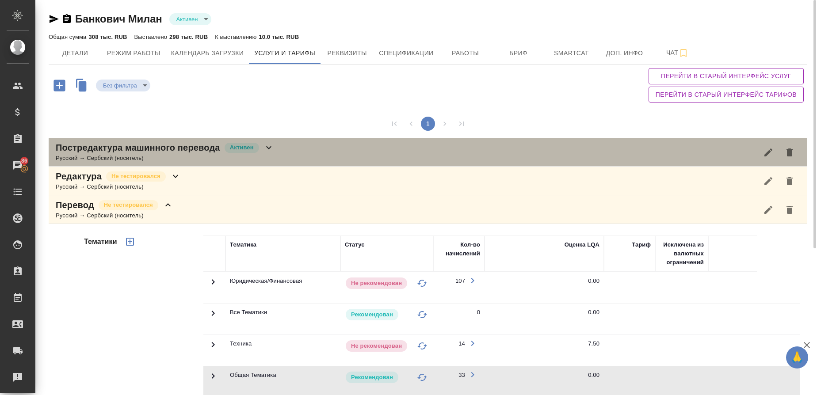
click at [95, 156] on div "Русский → Сербский (носитель)" at bounding box center [165, 158] width 218 height 9
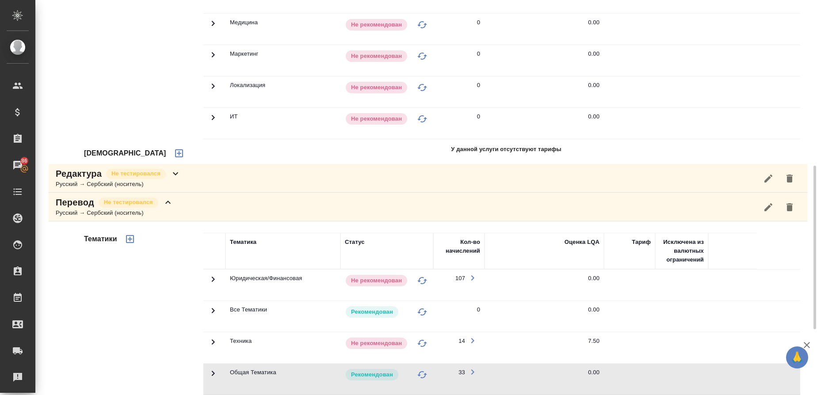
scroll to position [321, 0]
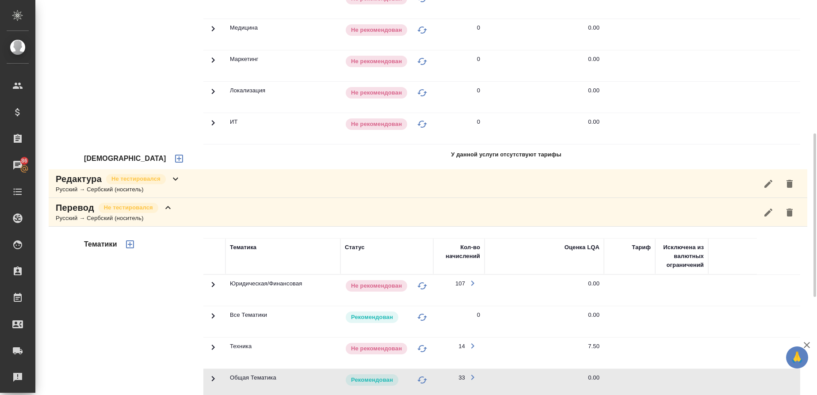
click at [174, 161] on icon "button" at bounding box center [179, 158] width 11 height 11
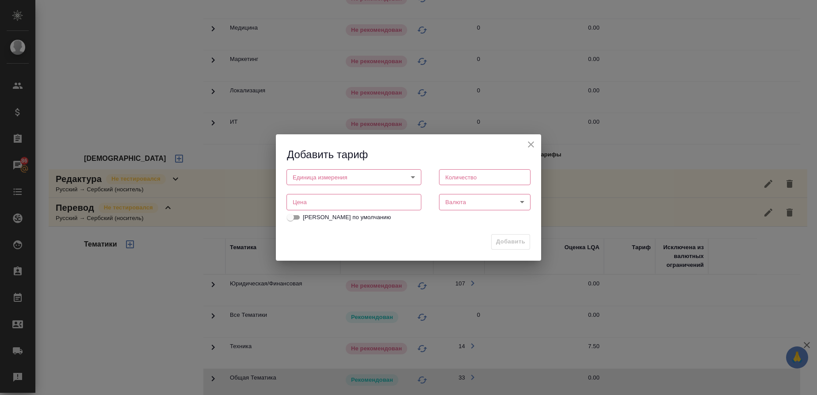
click at [315, 176] on body "🙏 .cls-1 fill:#fff; AWATERA [PERSON_NAME] Спецификации Заказы 86 Чаты Todo Прое…" at bounding box center [408, 197] width 817 height 395
click at [315, 208] on li "слово" at bounding box center [353, 207] width 135 height 15
type input "5a8b1489cc6b4906c91bfd90"
type input "1"
click at [359, 208] on input "number" at bounding box center [353, 202] width 135 height 16
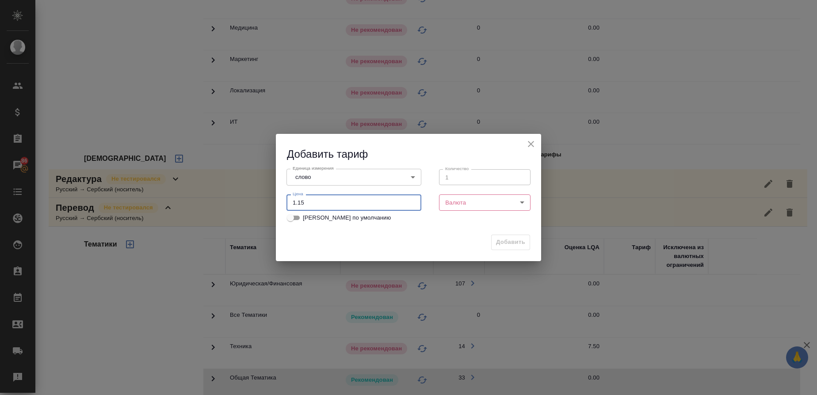
type input "1.15"
click at [488, 210] on body "🙏 .cls-1 fill:#fff; AWATERA [PERSON_NAME] Спецификации Заказы 86 Чаты Todo Прое…" at bounding box center [408, 197] width 817 height 395
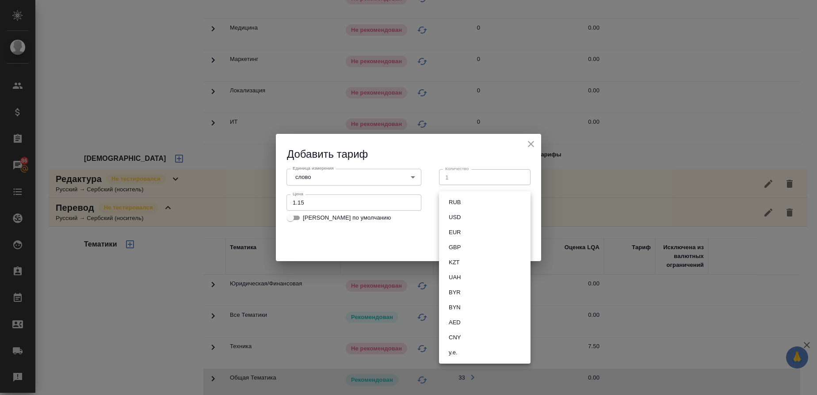
click at [457, 199] on button "RUB" at bounding box center [454, 203] width 17 height 10
type input "RUB"
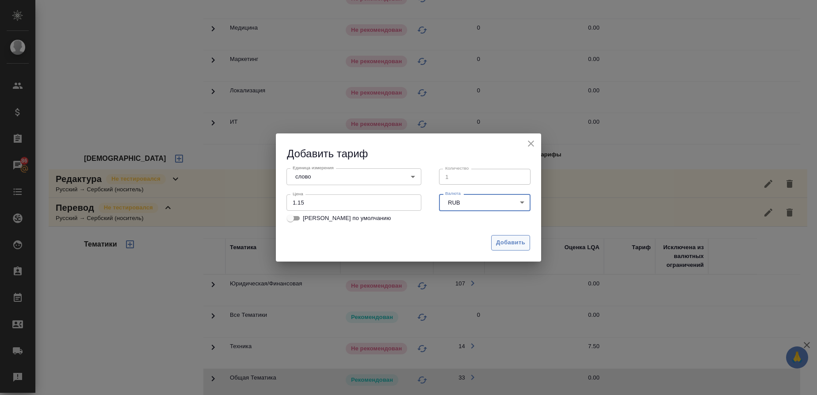
click at [502, 244] on span "Добавить" at bounding box center [510, 243] width 29 height 10
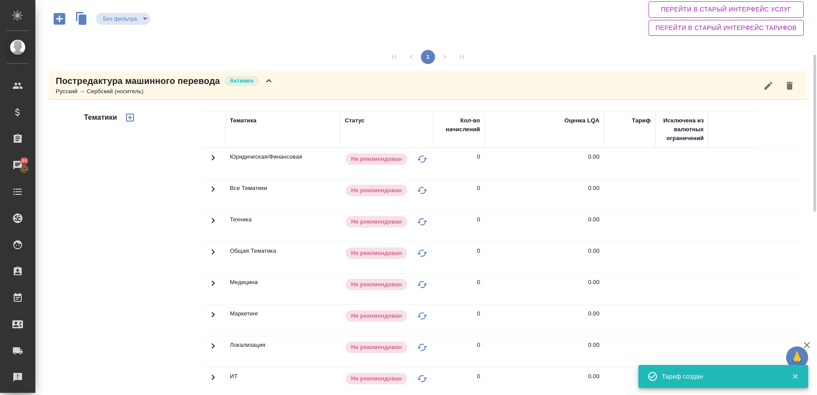
scroll to position [57, 0]
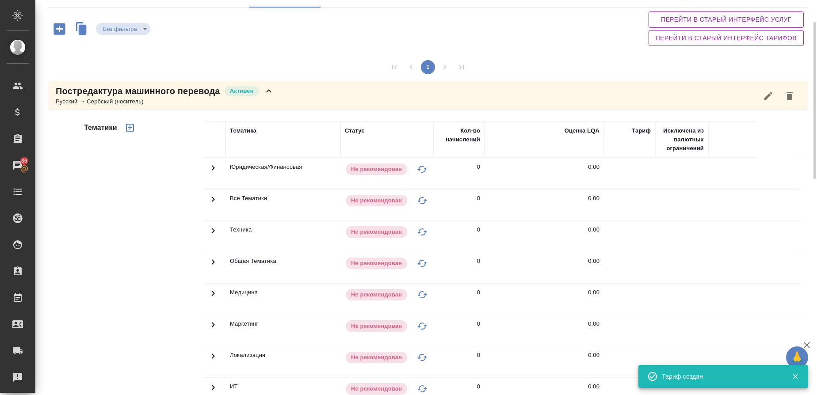
click at [129, 127] on icon "button" at bounding box center [130, 127] width 11 height 11
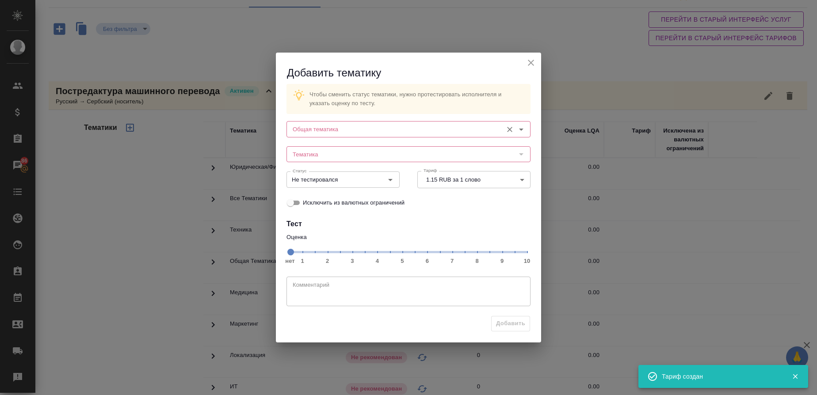
click at [330, 130] on input "Общая тематика" at bounding box center [393, 129] width 209 height 11
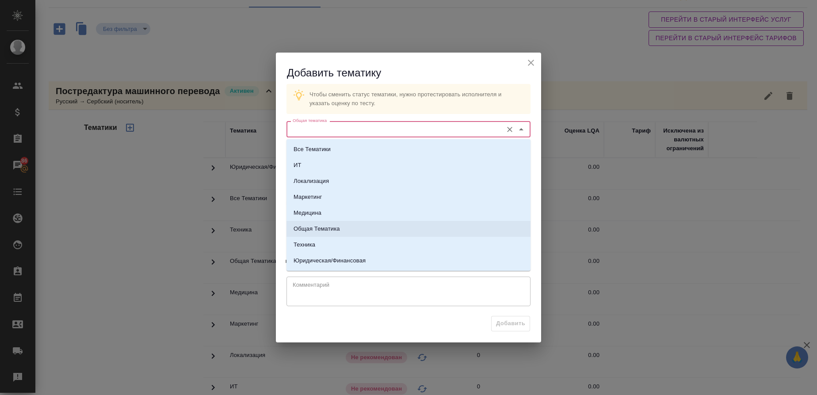
click at [324, 225] on p "Общая Тематика" at bounding box center [316, 229] width 46 height 9
type input "Общая Тематика"
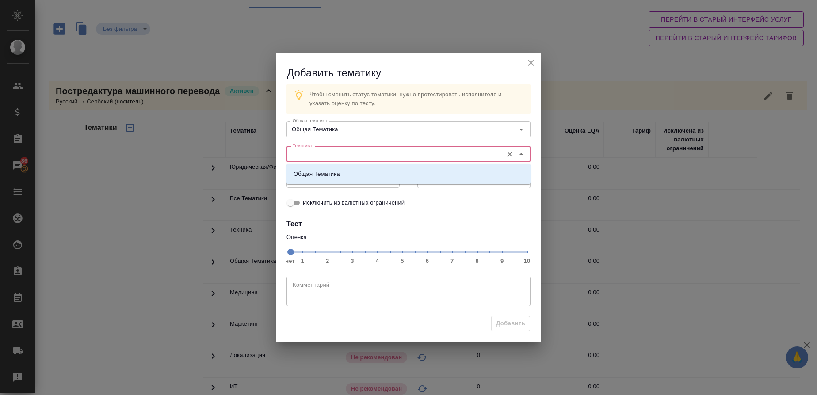
click at [308, 153] on input "Тематика" at bounding box center [393, 154] width 209 height 11
click at [312, 170] on p "Общая Тематика" at bounding box center [316, 174] width 46 height 9
type input "Общая Тематика"
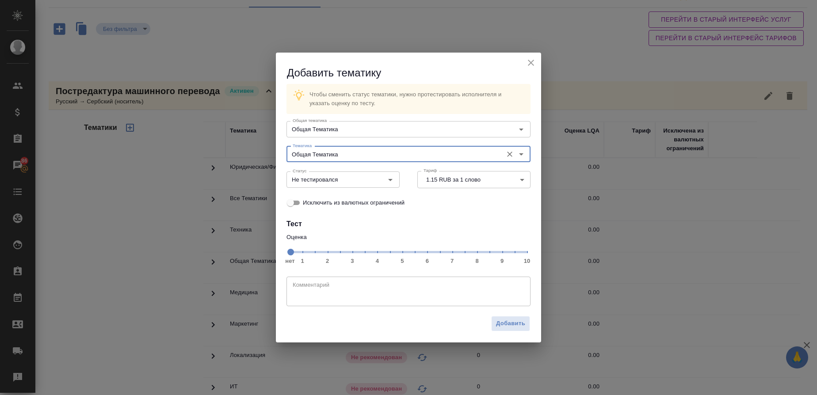
click at [467, 252] on span "нет 1 2 3 4 5 6 7 8 9 10" at bounding box center [408, 251] width 237 height 12
click at [393, 181] on icon "Open" at bounding box center [390, 180] width 11 height 11
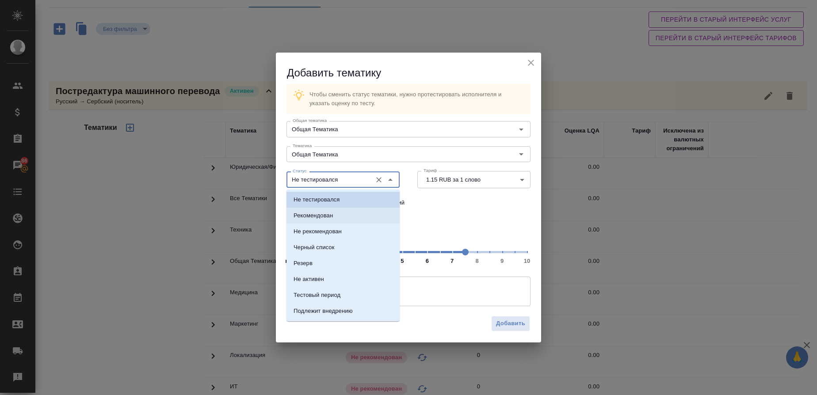
click at [351, 213] on li "Рекомендован" at bounding box center [342, 216] width 113 height 16
type input "Рекомендован"
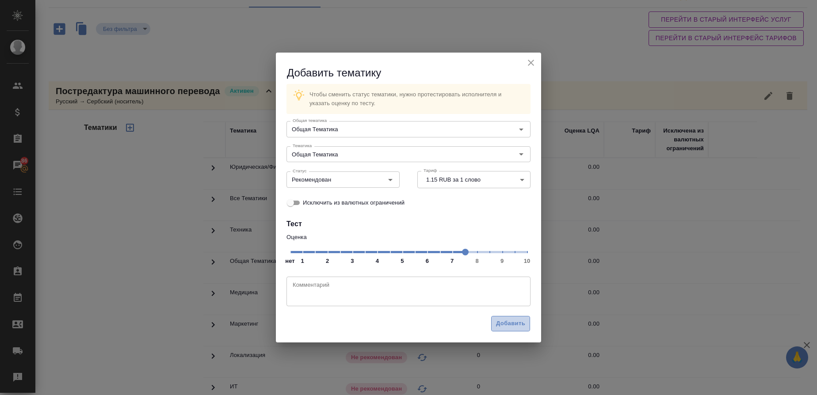
click at [514, 319] on span "Добавить" at bounding box center [510, 324] width 29 height 10
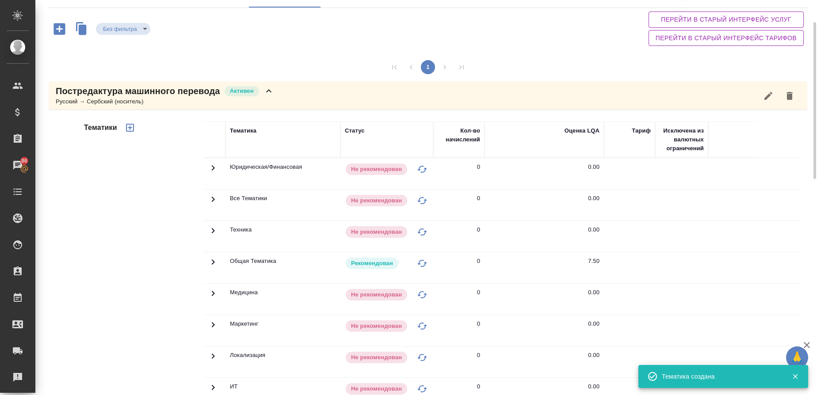
click at [133, 127] on icon "button" at bounding box center [130, 128] width 8 height 8
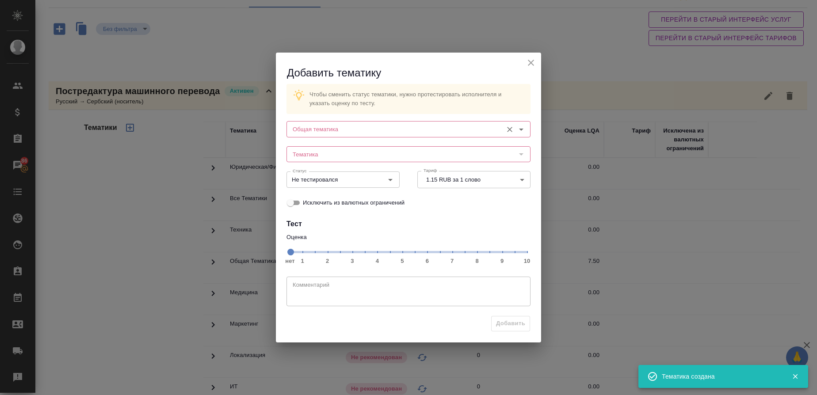
click at [333, 129] on input "Общая тематика" at bounding box center [393, 129] width 209 height 11
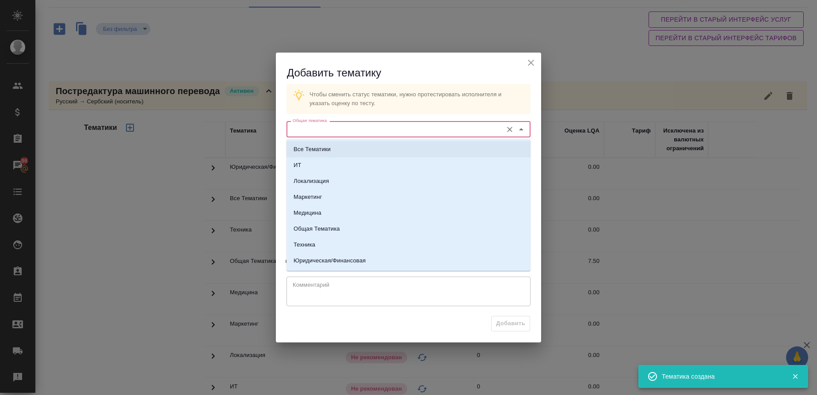
click at [330, 151] on p "Все Тематики" at bounding box center [311, 149] width 37 height 9
type input "Все Тематики"
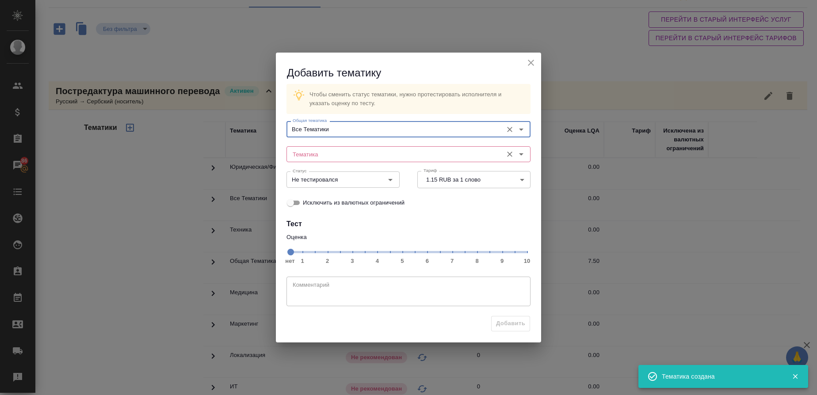
click at [324, 153] on input "Тематика" at bounding box center [393, 154] width 209 height 11
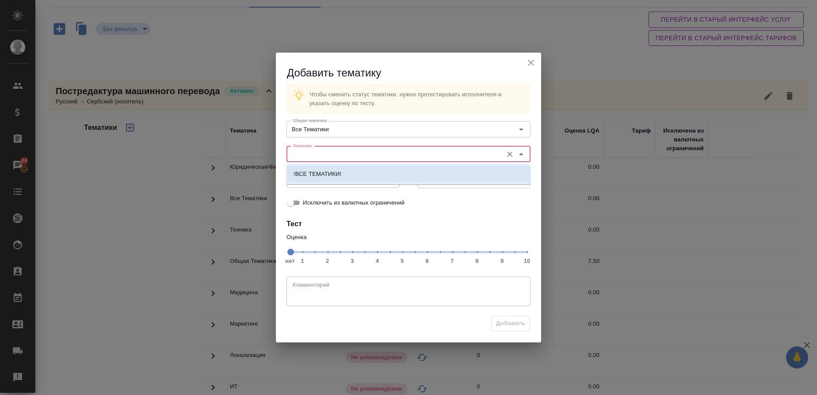
click at [324, 171] on p "!ВСЕ ТЕМАТИКИ!" at bounding box center [317, 174] width 48 height 9
type input "!ВСЕ ТЕМАТИКИ!"
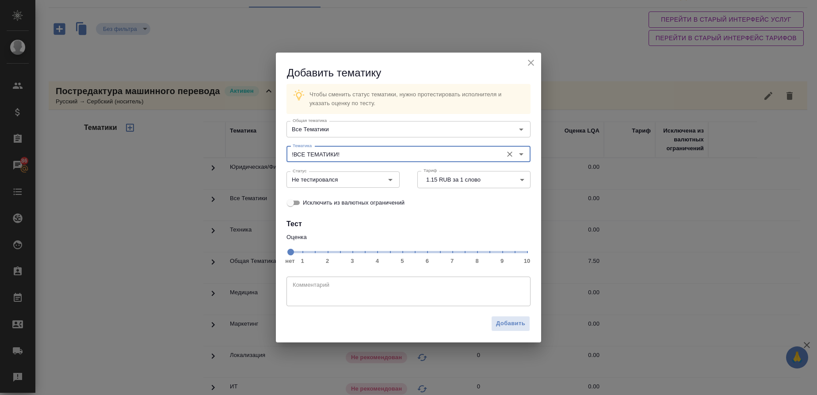
click at [466, 253] on span "нет 1 2 3 4 5 6 7 8 9 10" at bounding box center [408, 251] width 237 height 12
click at [386, 180] on icon "Open" at bounding box center [390, 180] width 11 height 11
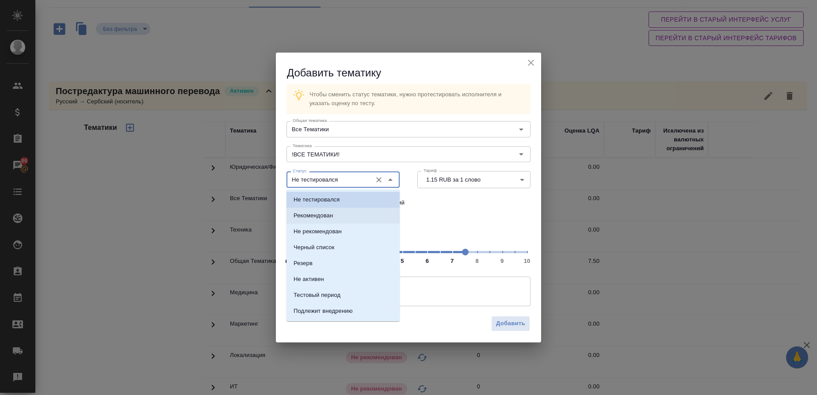
click at [339, 210] on li "Рекомендован" at bounding box center [342, 216] width 113 height 16
type input "Рекомендован"
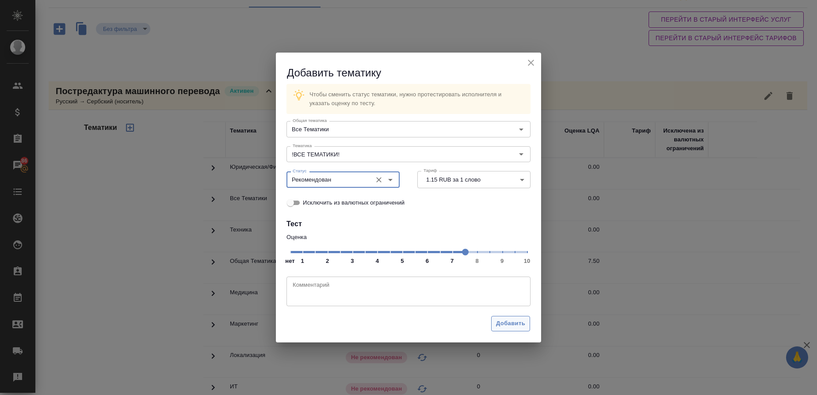
click at [505, 321] on span "Добавить" at bounding box center [510, 324] width 29 height 10
